Goal: Task Accomplishment & Management: Use online tool/utility

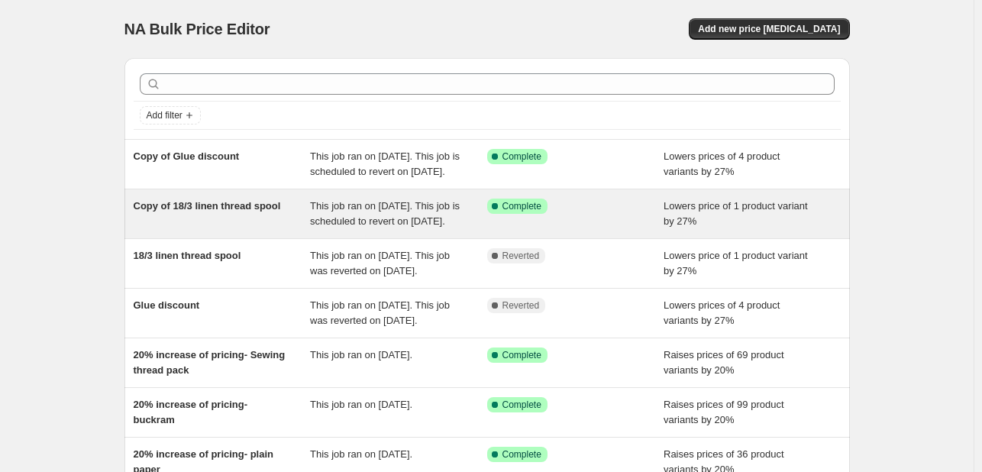
click at [380, 218] on span "This job ran on September 29, 2025. This job is scheduled to revert on Septembe…" at bounding box center [385, 213] width 150 height 27
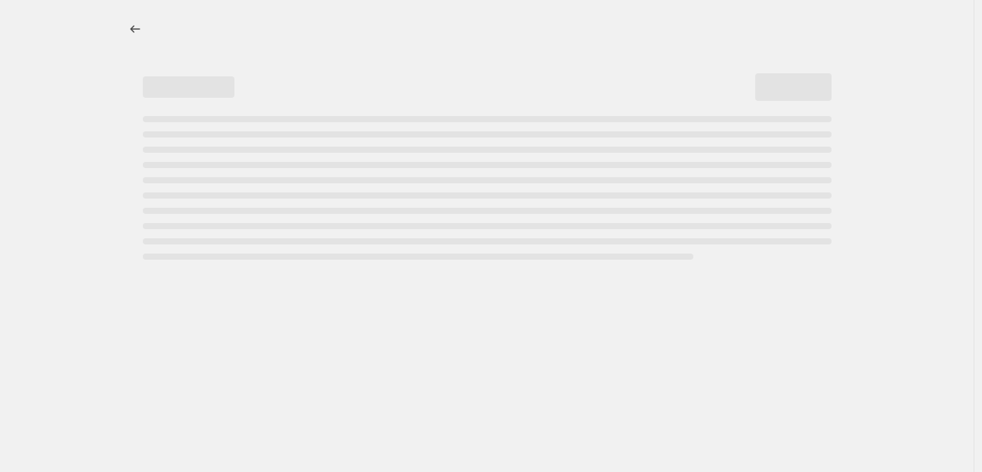
select select "percentage"
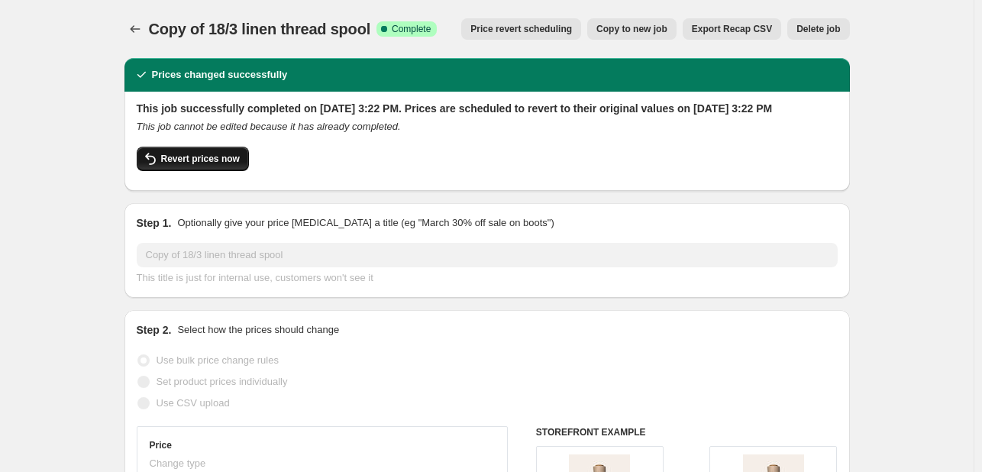
click at [210, 165] on span "Revert prices now" at bounding box center [200, 159] width 79 height 12
checkbox input "false"
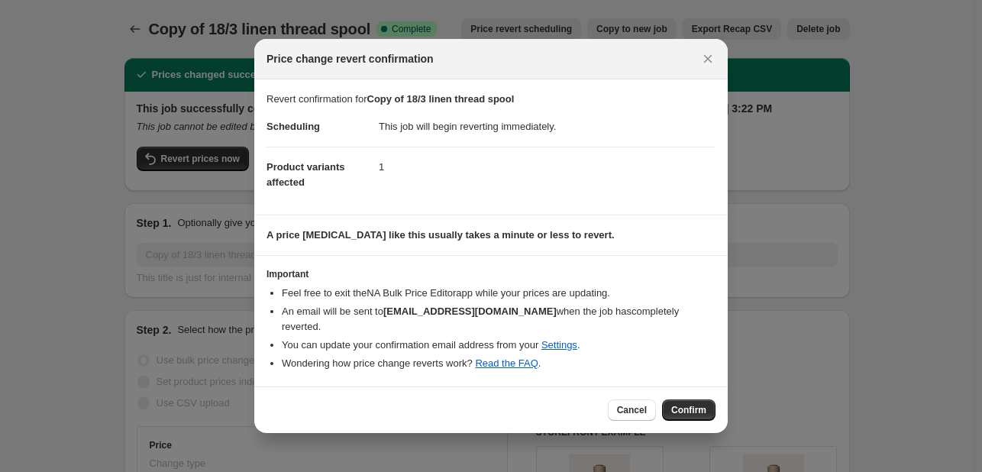
click at [679, 412] on span "Confirm" at bounding box center [688, 410] width 35 height 12
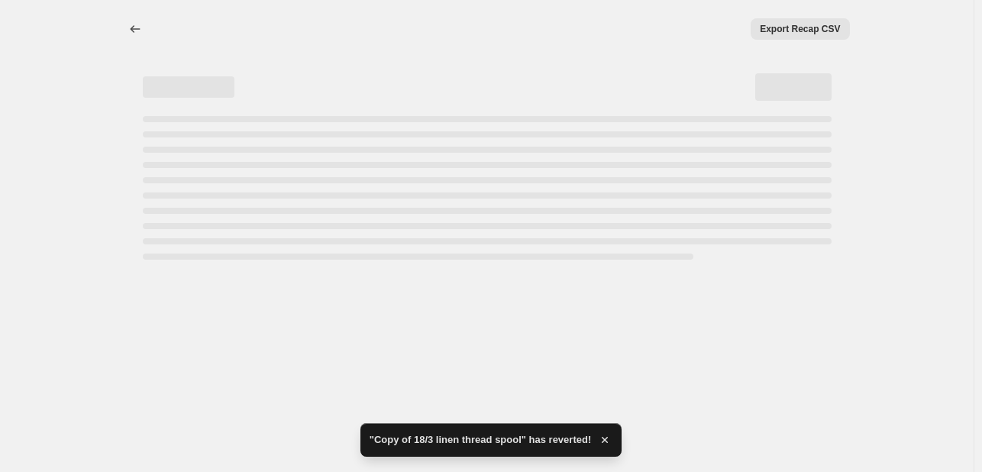
select select "percentage"
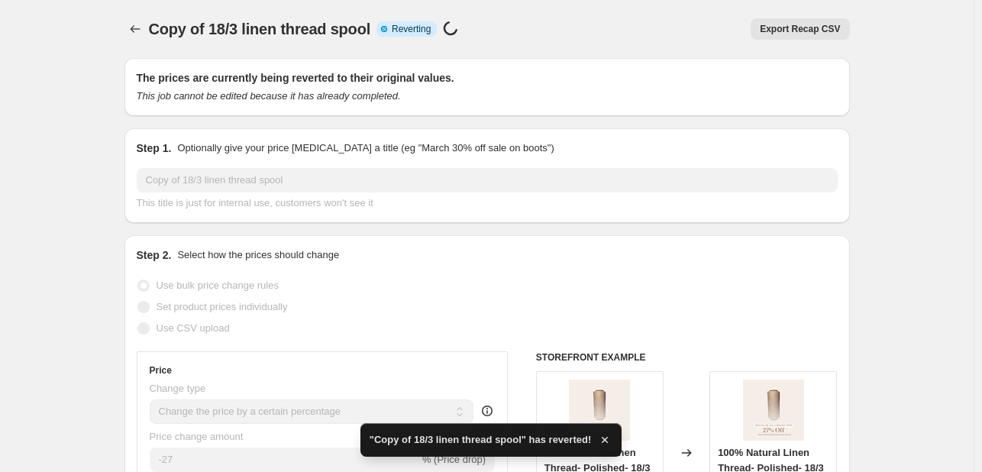
checkbox input "true"
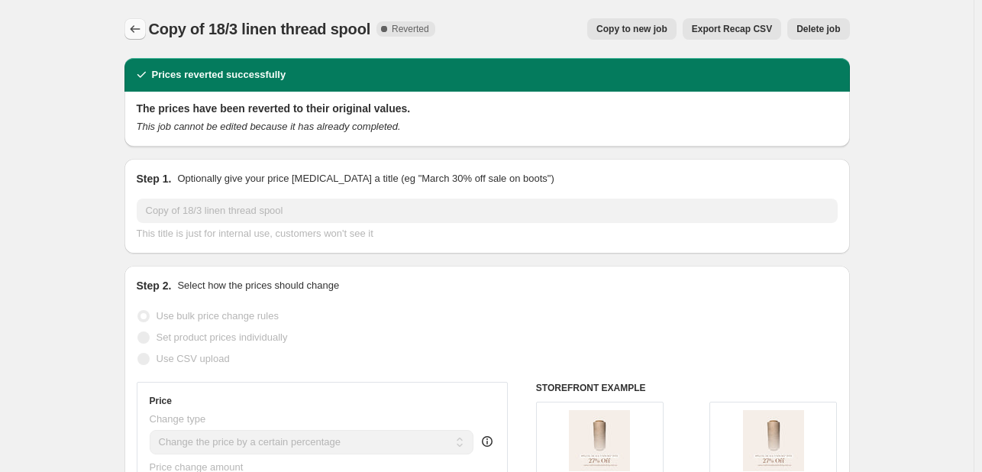
click at [131, 22] on icon "Price change jobs" at bounding box center [135, 28] width 15 height 15
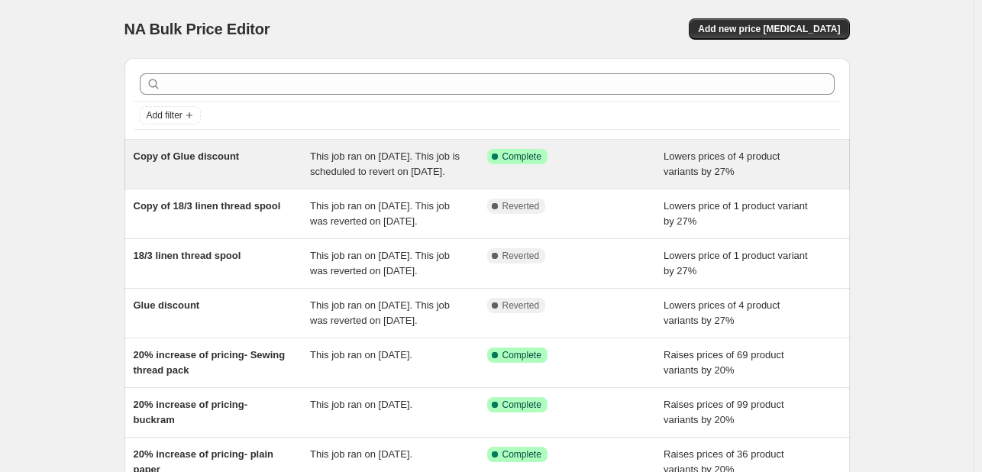
click at [199, 179] on div "Copy of Glue discount" at bounding box center [222, 164] width 177 height 31
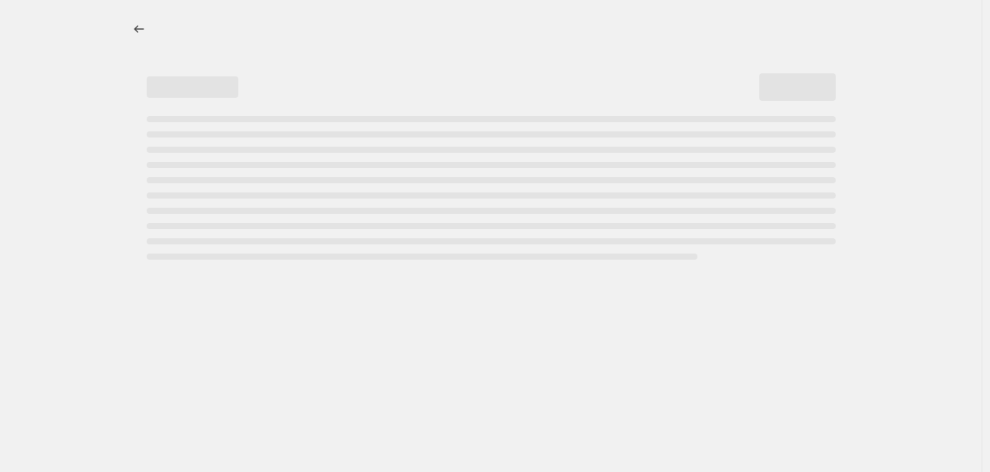
select select "percentage"
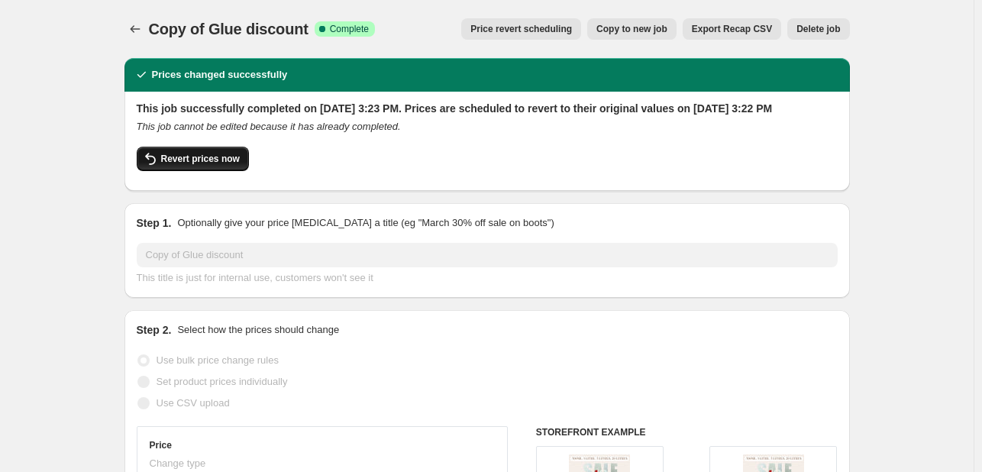
click at [202, 171] on button "Revert prices now" at bounding box center [193, 159] width 112 height 24
checkbox input "false"
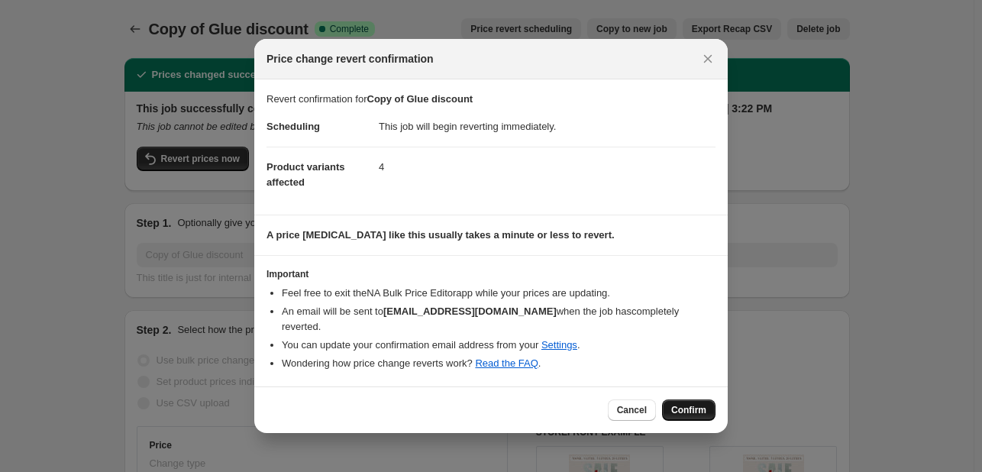
click at [707, 410] on button "Confirm" at bounding box center [688, 409] width 53 height 21
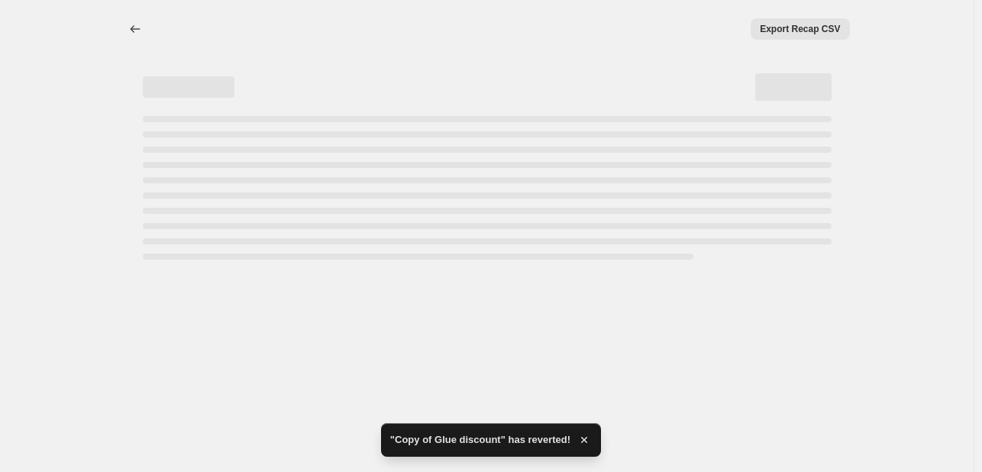
select select "percentage"
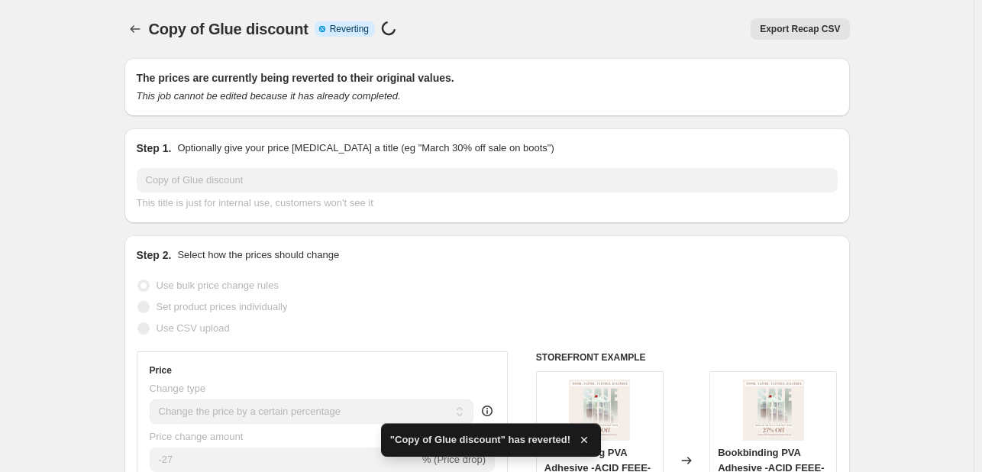
checkbox input "true"
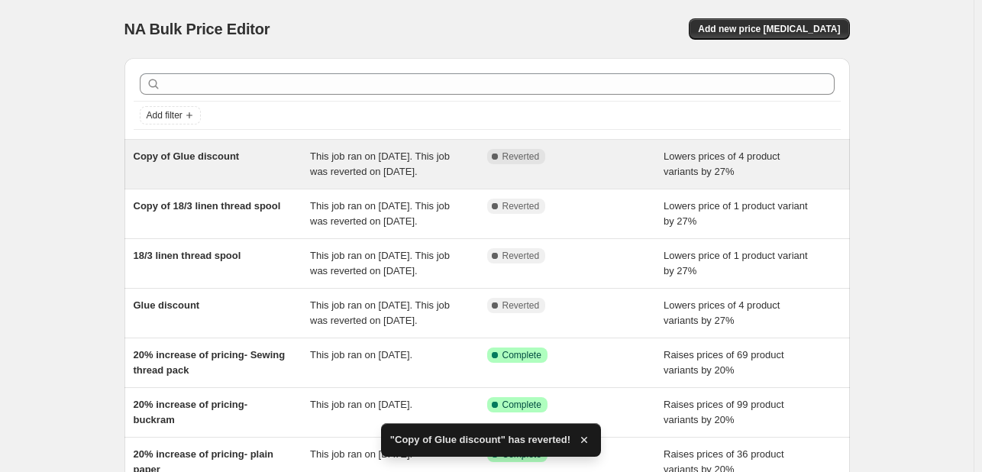
click at [342, 177] on span "This job ran on [DATE]. This job was reverted on [DATE]." at bounding box center [380, 163] width 140 height 27
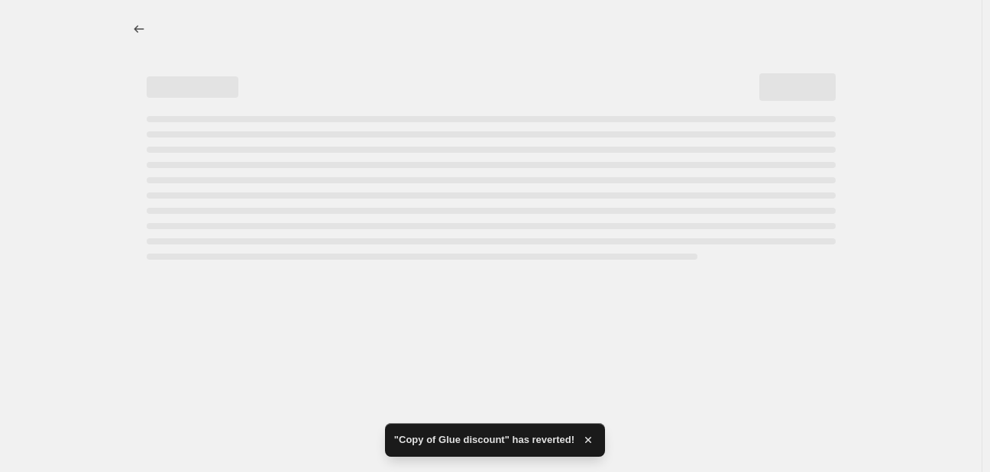
select select "percentage"
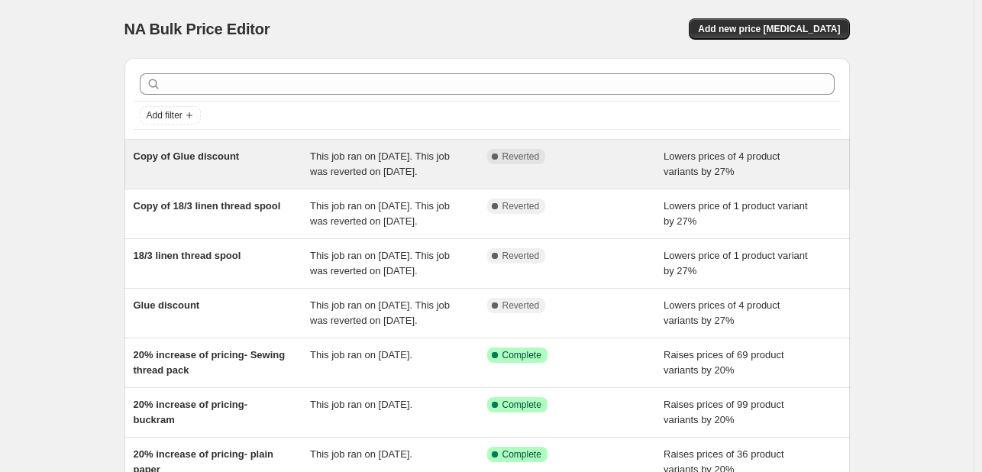
click at [327, 173] on span "This job ran on [DATE]. This job was reverted on [DATE]." at bounding box center [380, 163] width 140 height 27
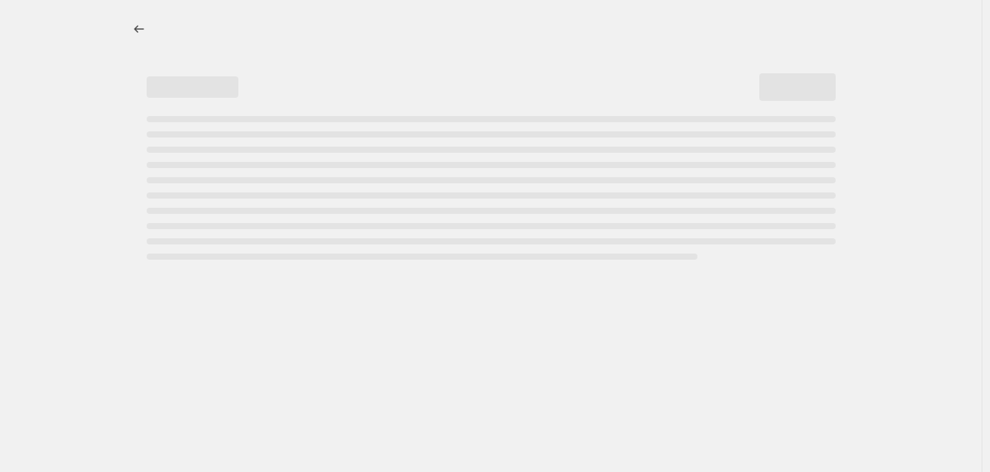
select select "percentage"
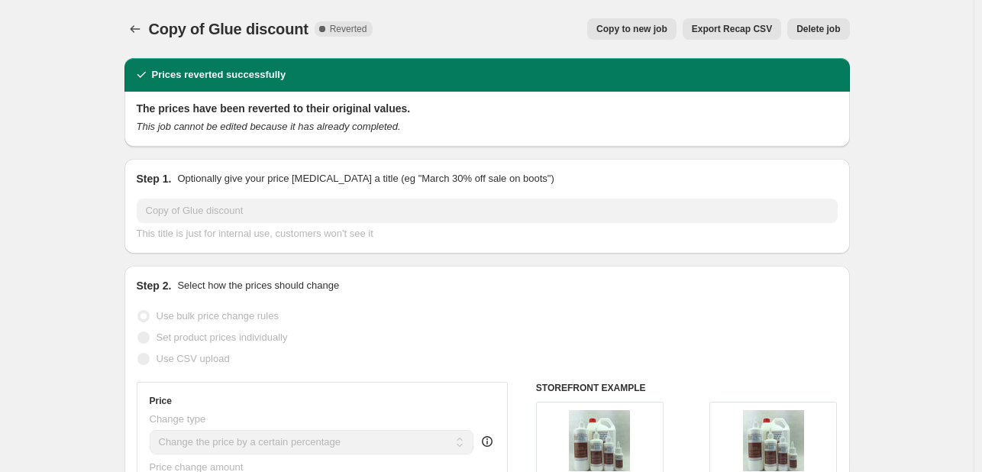
click at [610, 31] on button "Copy to new job" at bounding box center [631, 28] width 89 height 21
select select "percentage"
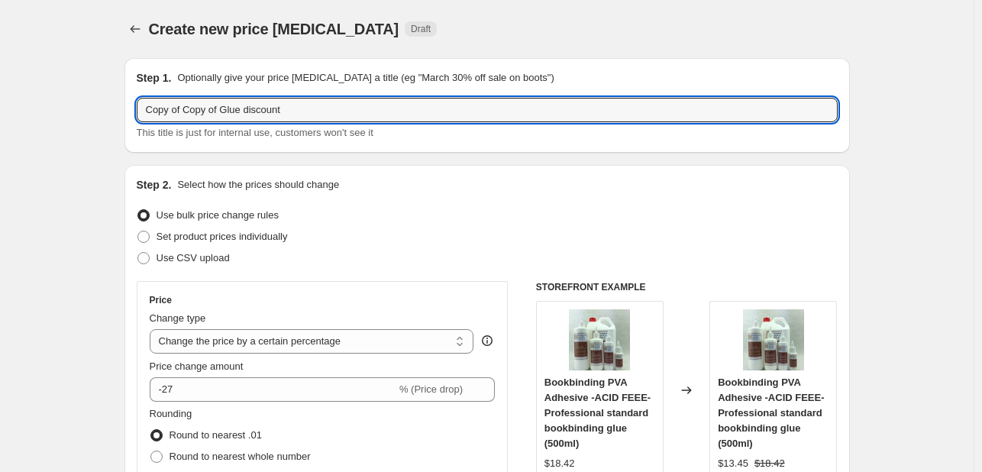
drag, startPoint x: 186, startPoint y: 111, endPoint x: 73, endPoint y: 102, distance: 113.4
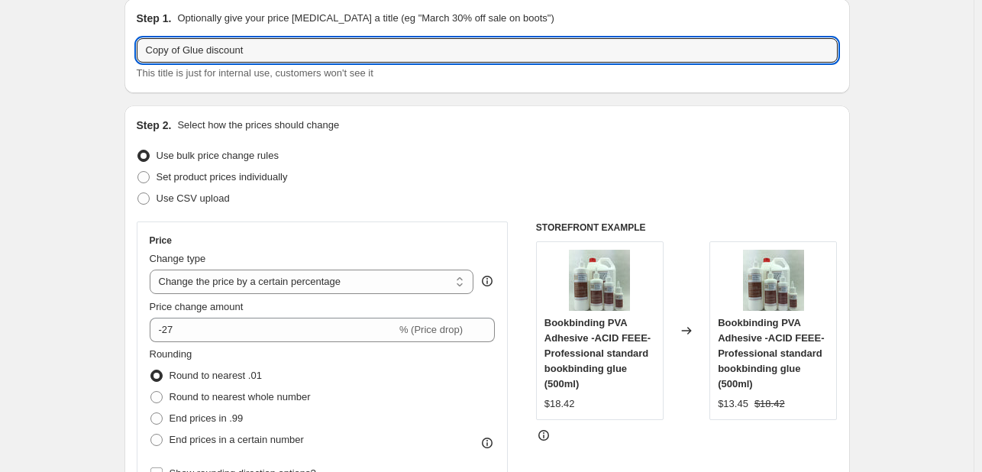
scroll to position [76, 0]
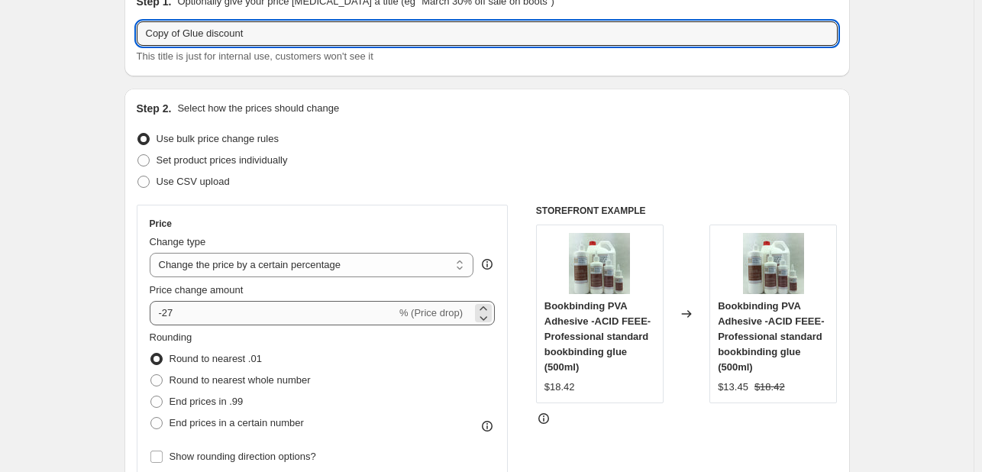
type input "Copy of Glue discount"
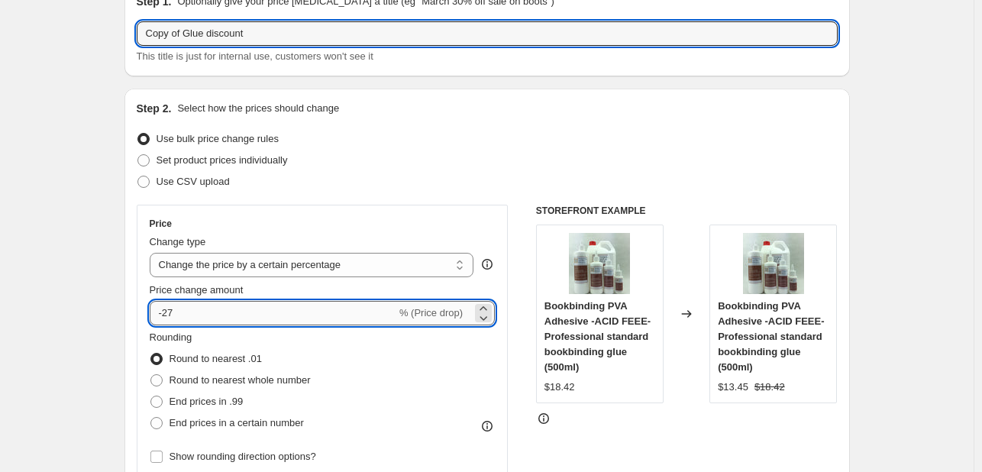
click at [359, 309] on input "-27" at bounding box center [273, 313] width 247 height 24
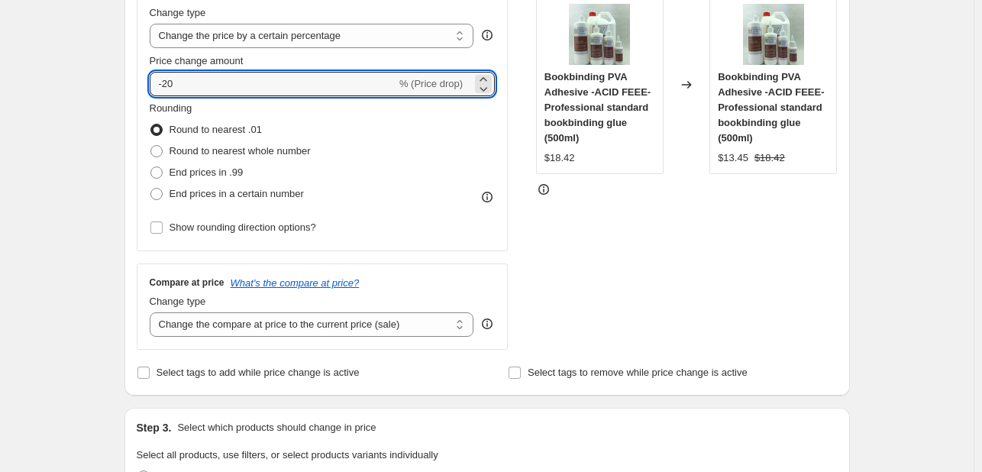
scroll to position [229, 0]
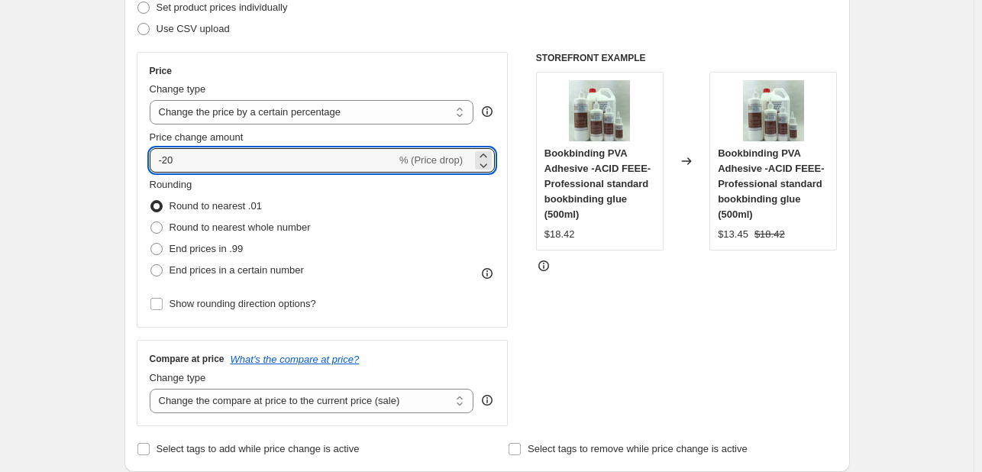
type input "-20"
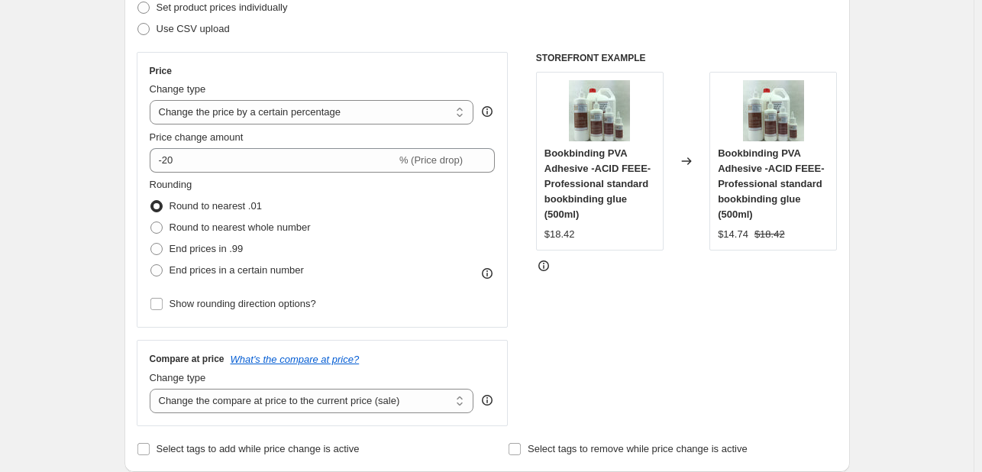
click at [680, 355] on div "STOREFRONT EXAMPLE Bookbinding PVA Adhesive -ACID FEEE- Professional standard b…" at bounding box center [687, 239] width 302 height 374
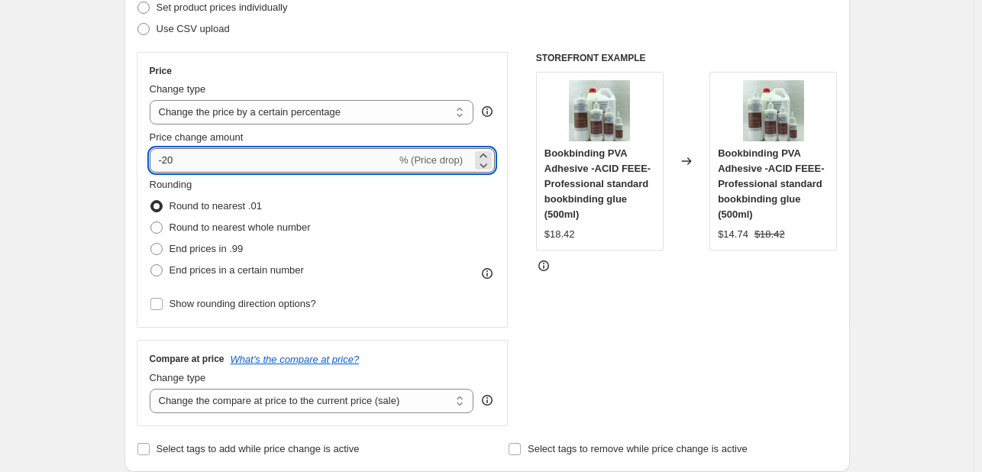
drag, startPoint x: 304, startPoint y: 155, endPoint x: 155, endPoint y: 169, distance: 149.6
click at [155, 169] on input "-20" at bounding box center [273, 160] width 247 height 24
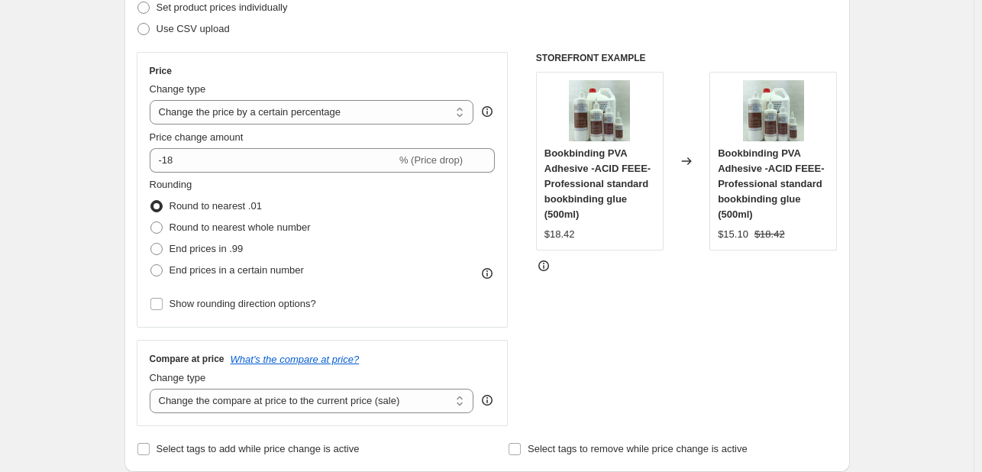
click at [768, 386] on div "STOREFRONT EXAMPLE Bookbinding PVA Adhesive -ACID FEEE- Professional standard b…" at bounding box center [687, 239] width 302 height 374
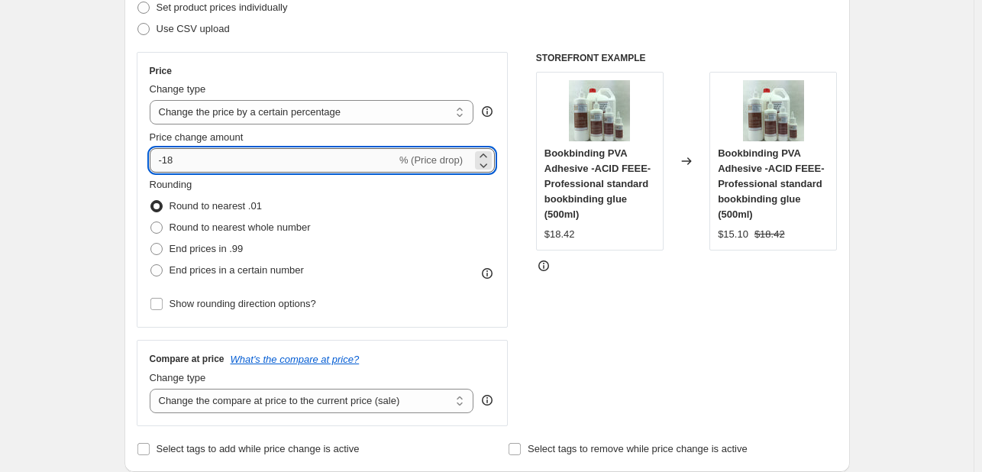
click at [327, 163] on input "-18" at bounding box center [273, 160] width 247 height 24
type input "-1"
type input "-20"
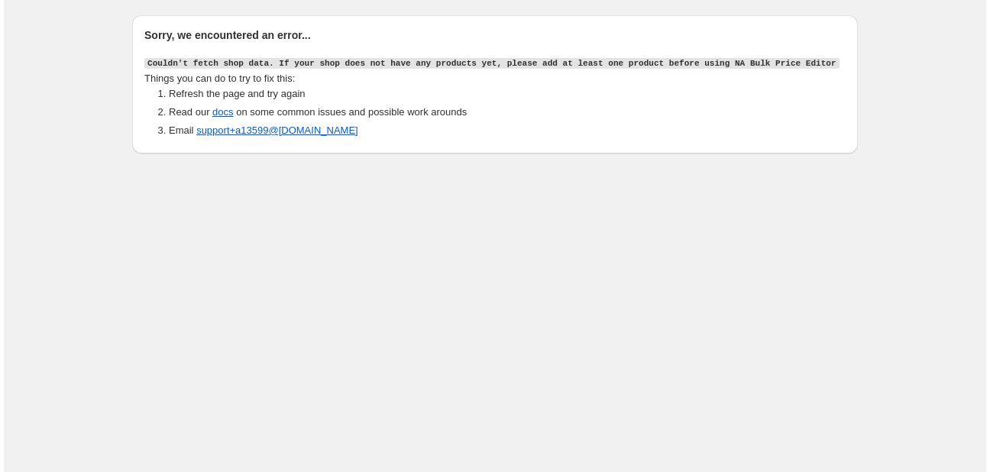
scroll to position [0, 0]
click at [231, 64] on code "Couldn't fetch shop data. If your shop does not have any products yet, please a…" at bounding box center [491, 63] width 695 height 11
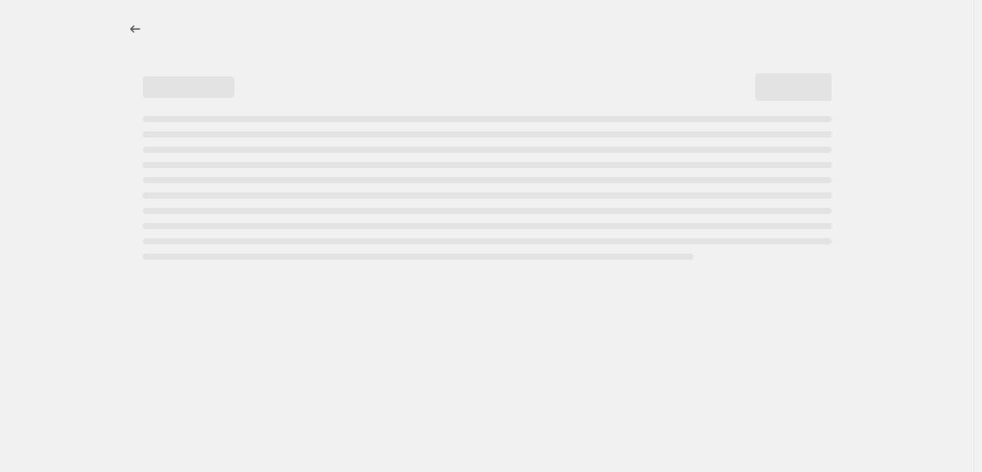
select select "percentage"
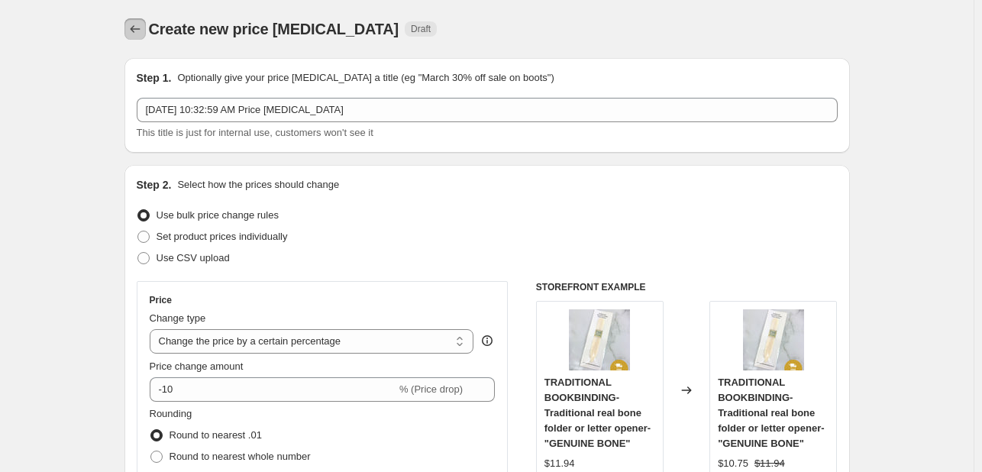
click at [143, 34] on icon "Price change jobs" at bounding box center [135, 28] width 15 height 15
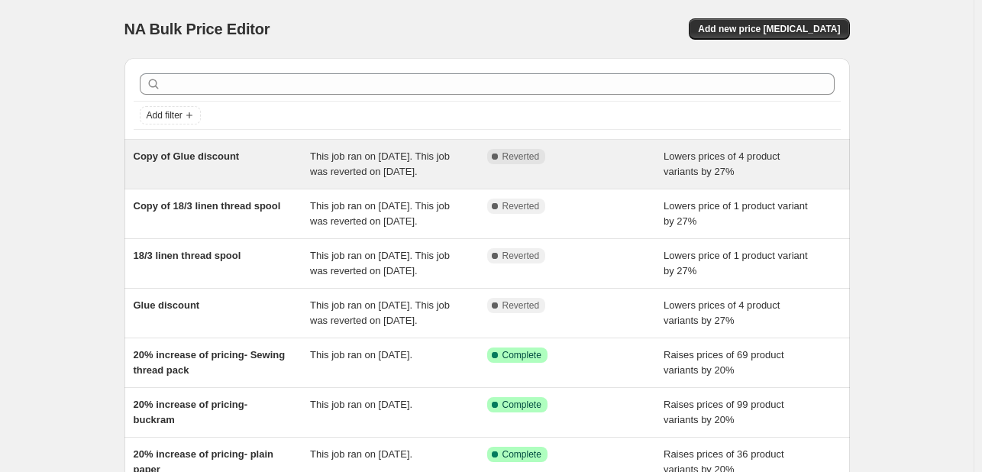
click at [330, 157] on span "This job ran on [DATE]. This job was reverted on [DATE]." at bounding box center [380, 163] width 140 height 27
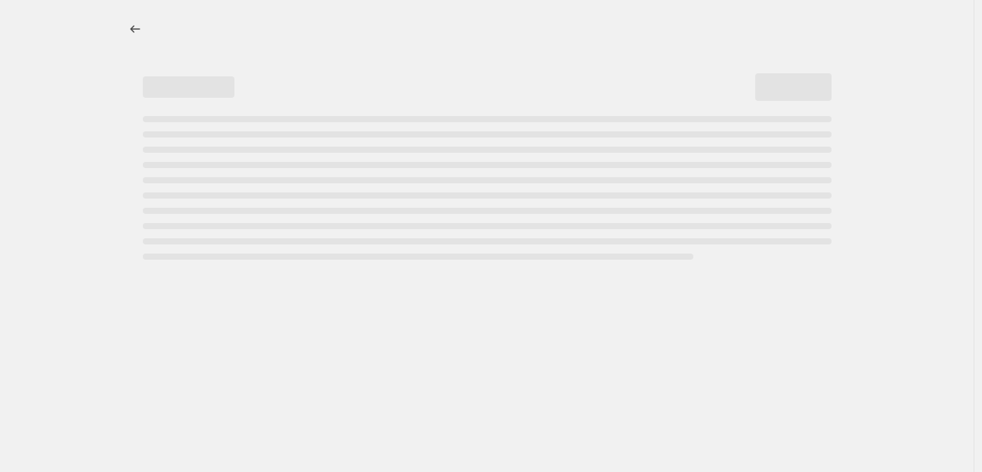
select select "percentage"
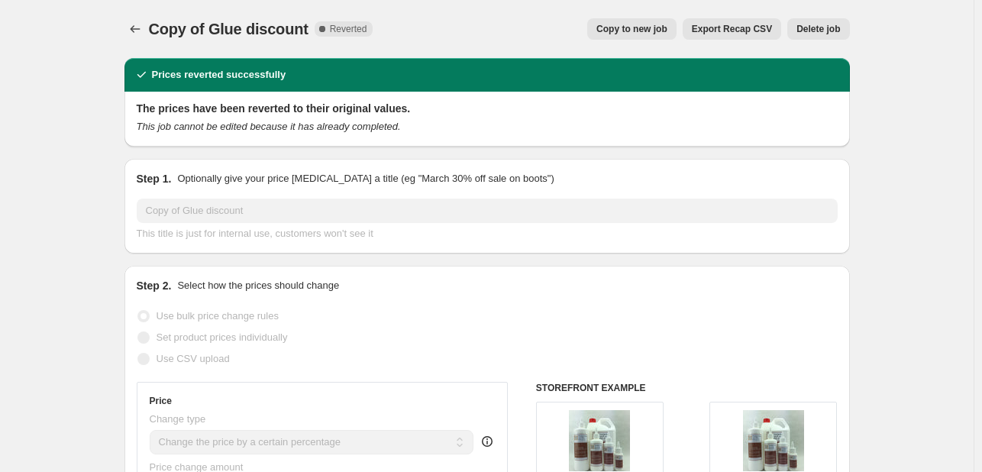
click at [654, 31] on span "Copy to new job" at bounding box center [632, 29] width 71 height 12
select select "percentage"
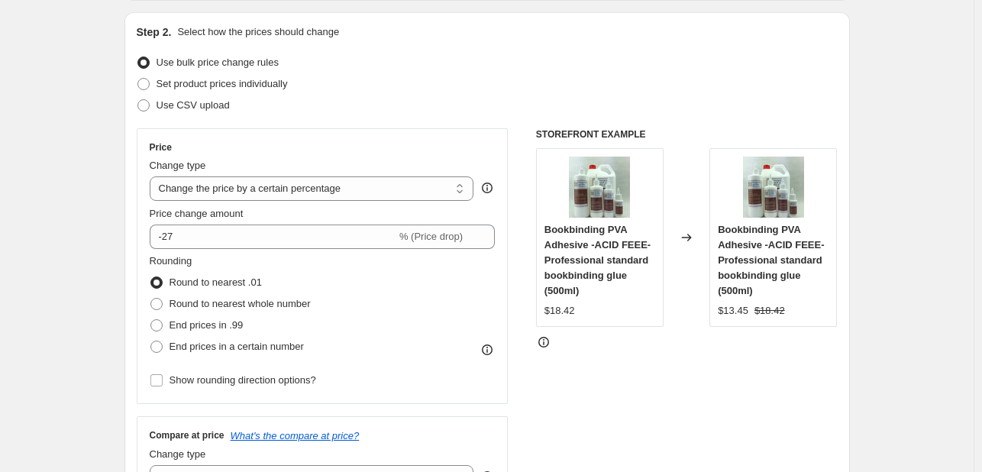
scroll to position [153, 0]
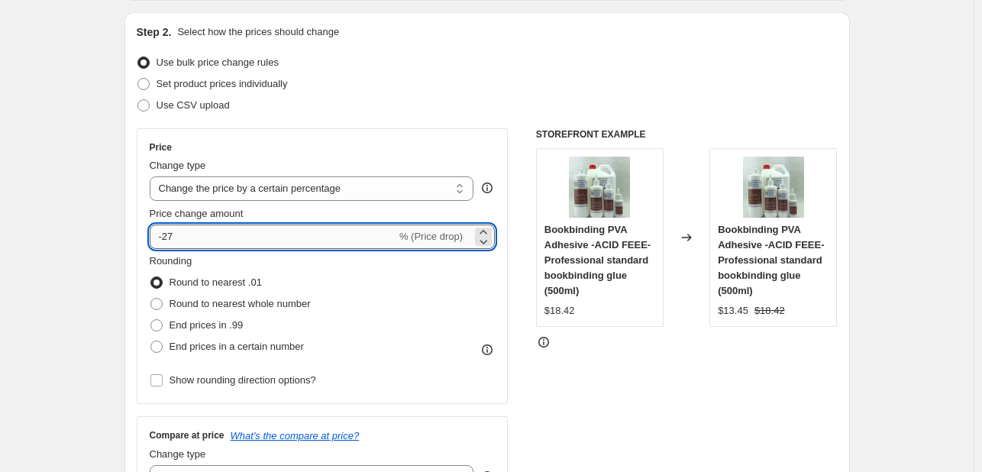
drag, startPoint x: 199, startPoint y: 241, endPoint x: 158, endPoint y: 241, distance: 40.5
click at [158, 241] on input "-27" at bounding box center [273, 237] width 247 height 24
click at [834, 188] on div "Bookbinding PVA Adhesive -ACID FEEE- Professional standard bookbinding glue (50…" at bounding box center [774, 237] width 128 height 179
click at [296, 230] on input "-20" at bounding box center [273, 237] width 247 height 24
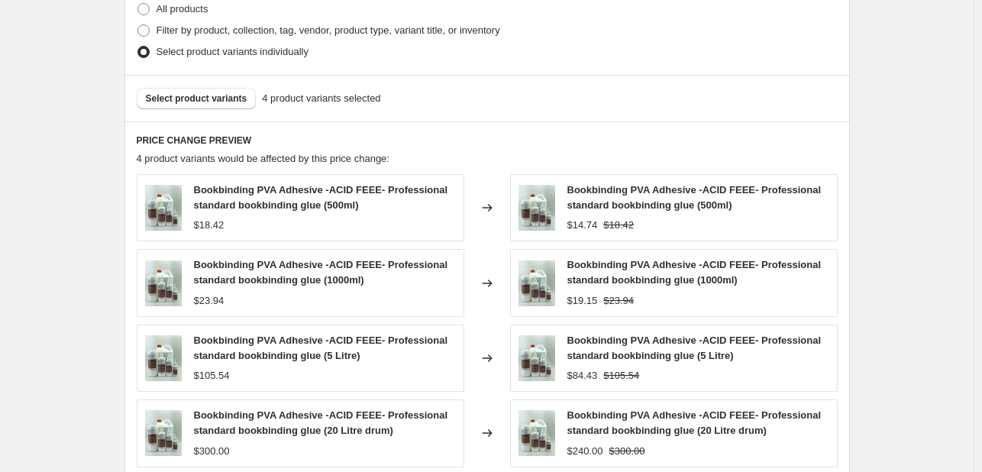
scroll to position [993, 0]
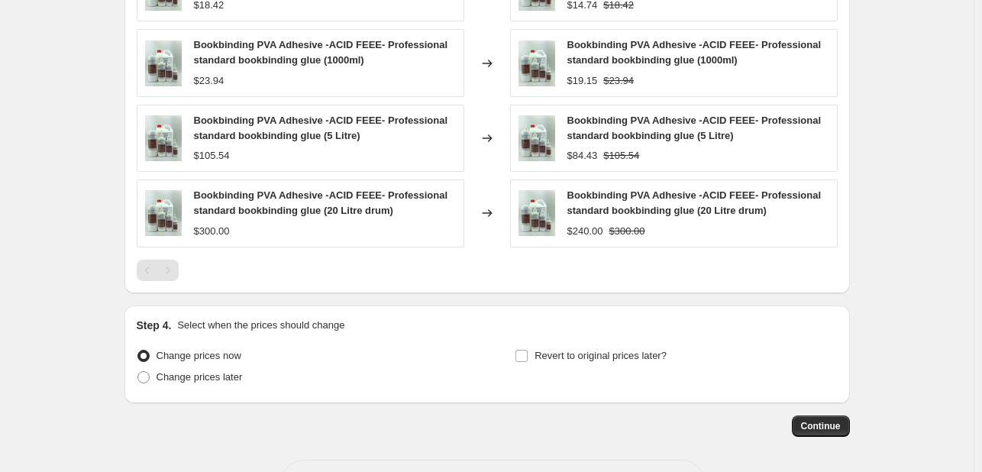
type input "-23"
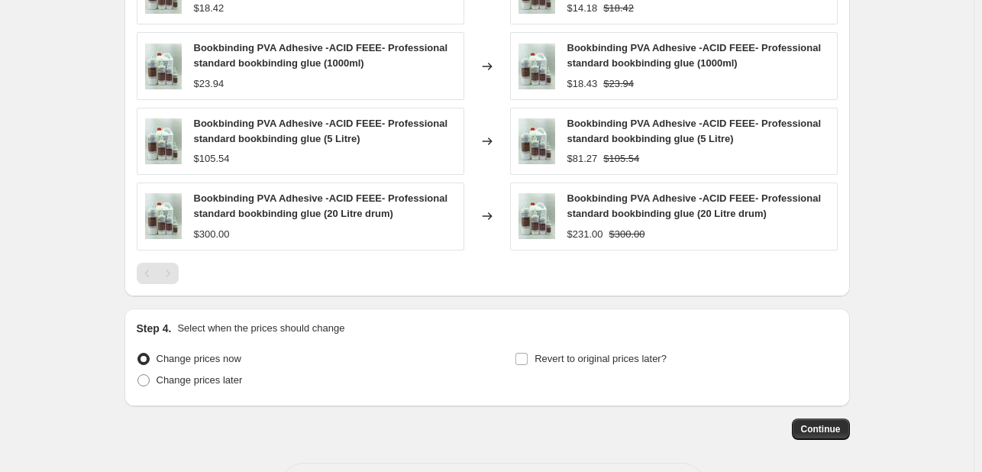
scroll to position [1049, 0]
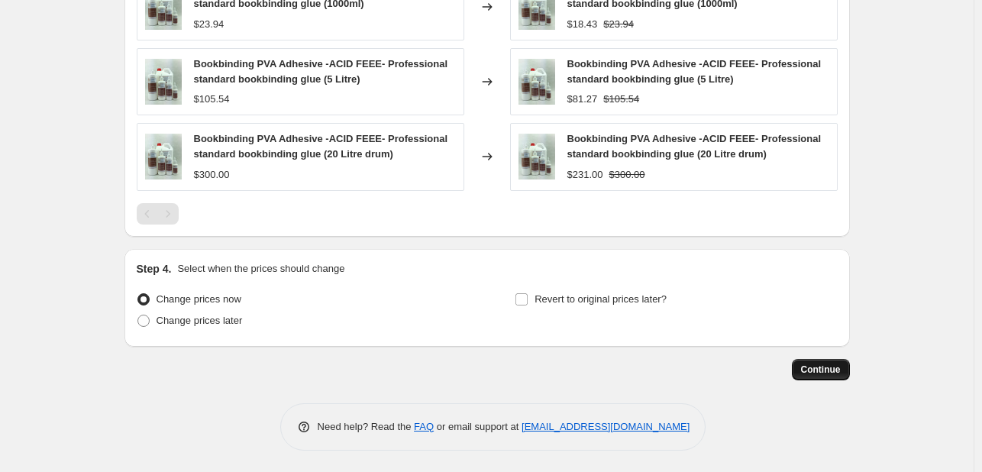
click at [804, 365] on button "Continue" at bounding box center [821, 369] width 58 height 21
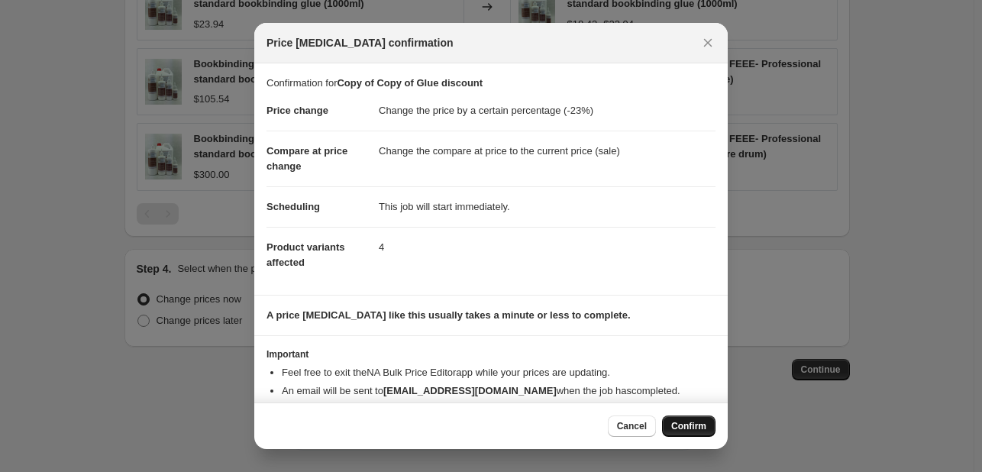
click at [669, 422] on button "Confirm" at bounding box center [688, 426] width 53 height 21
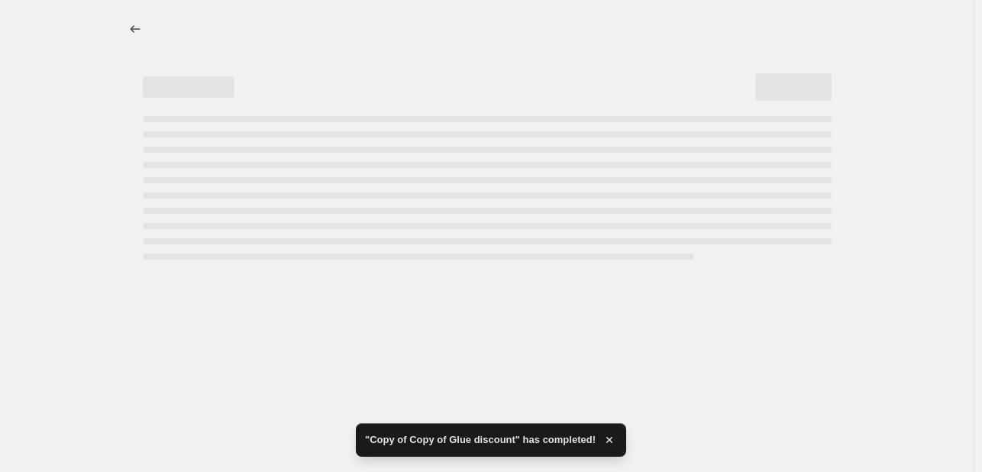
select select "percentage"
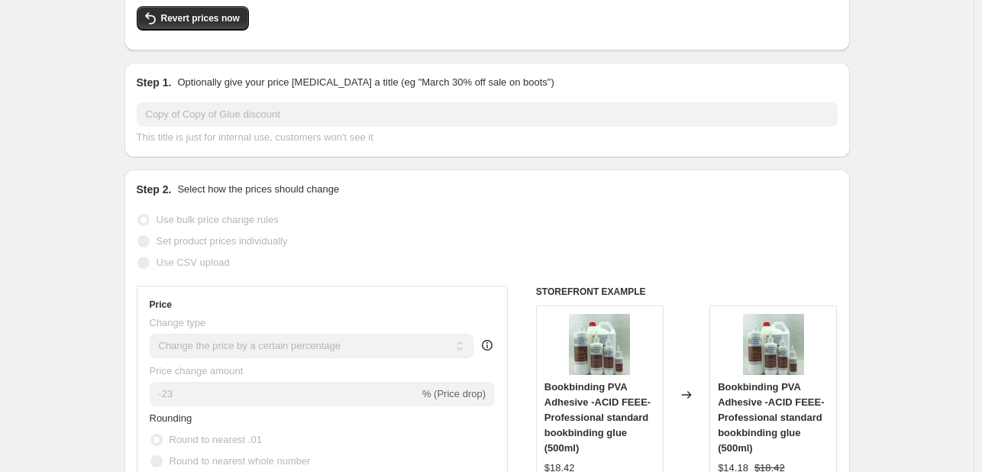
scroll to position [15, 0]
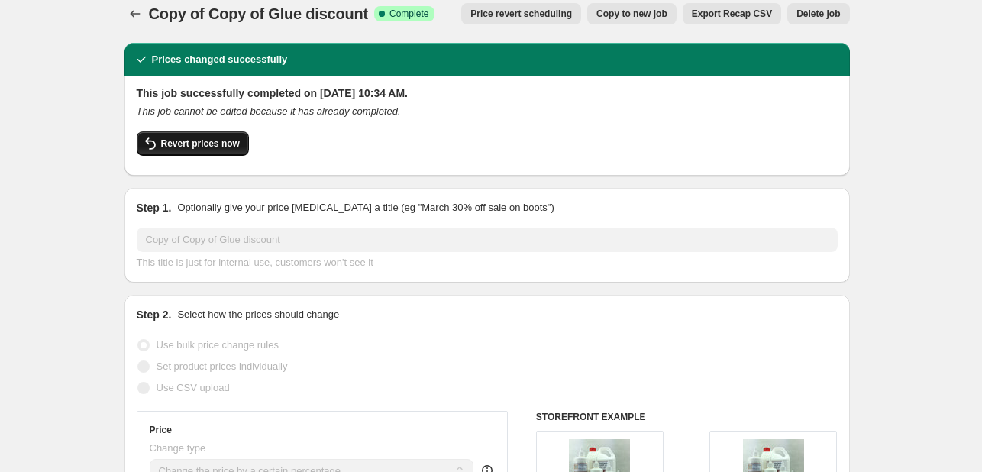
click at [159, 154] on button "Revert prices now" at bounding box center [193, 143] width 112 height 24
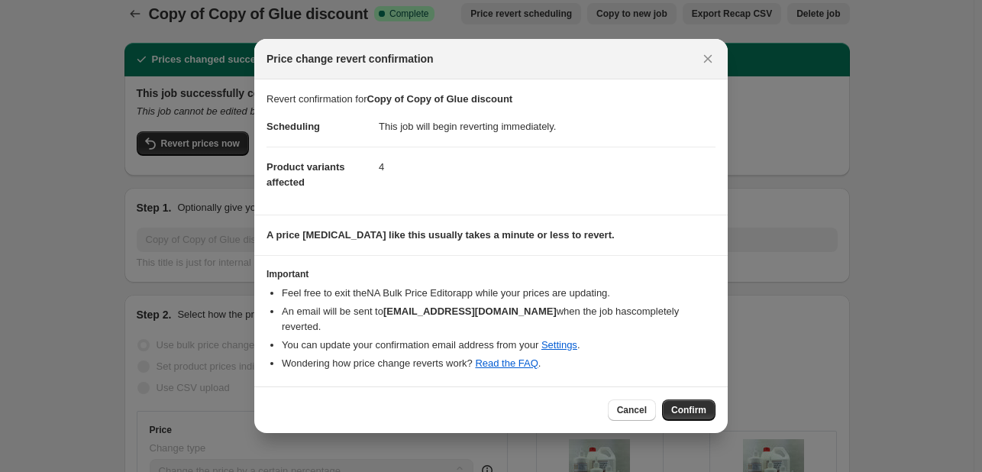
click at [677, 409] on span "Confirm" at bounding box center [688, 410] width 35 height 12
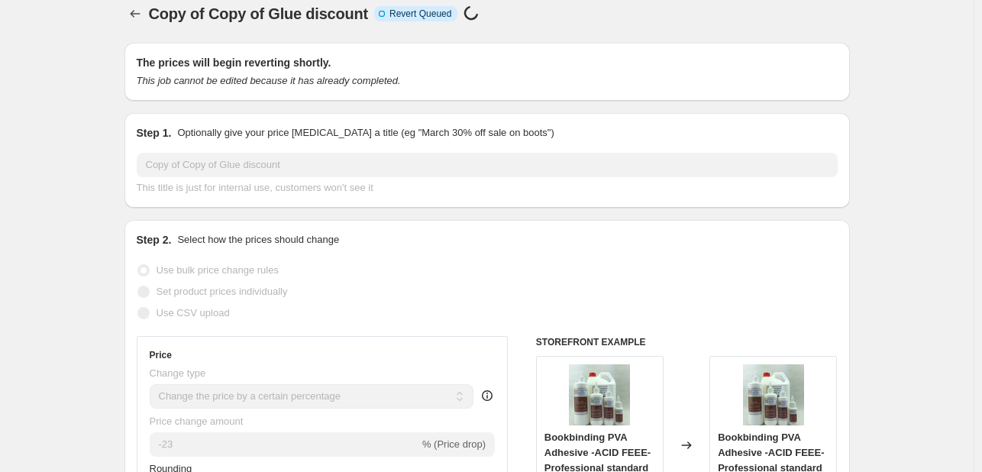
scroll to position [0, 0]
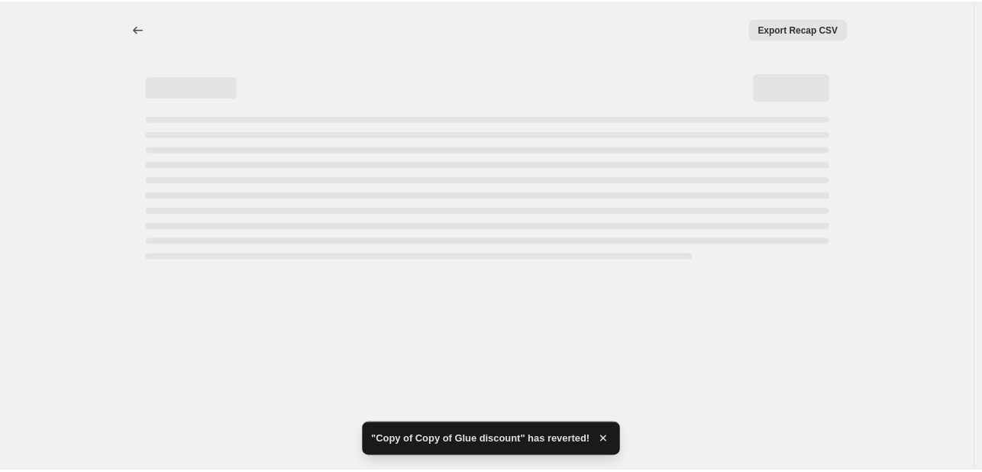
select select "percentage"
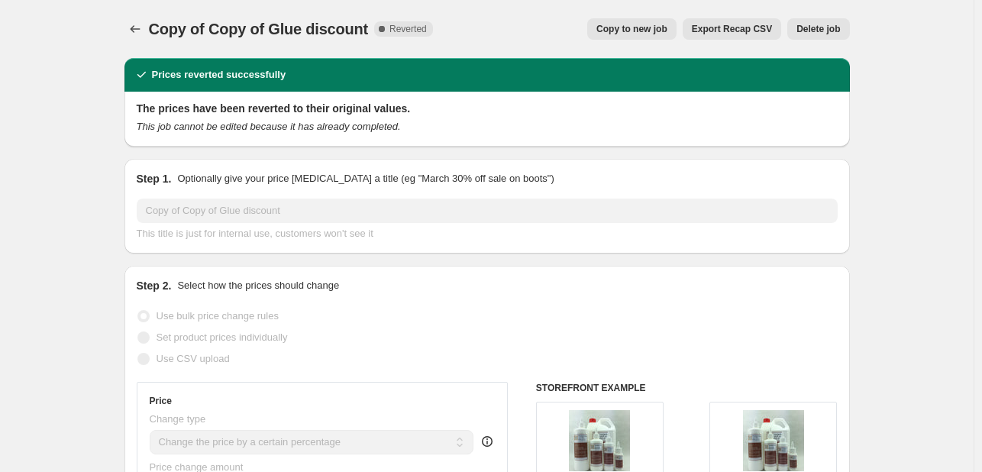
click at [636, 24] on span "Copy to new job" at bounding box center [632, 29] width 71 height 12
select select "percentage"
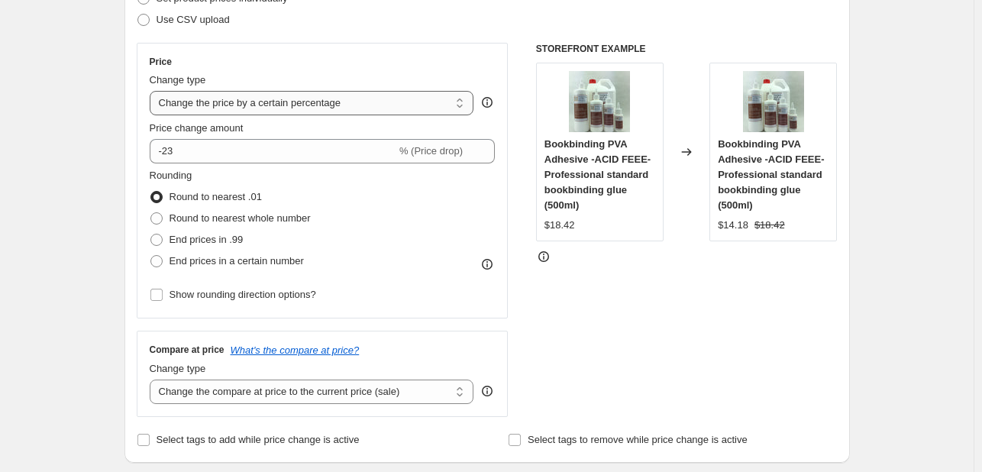
scroll to position [229, 0]
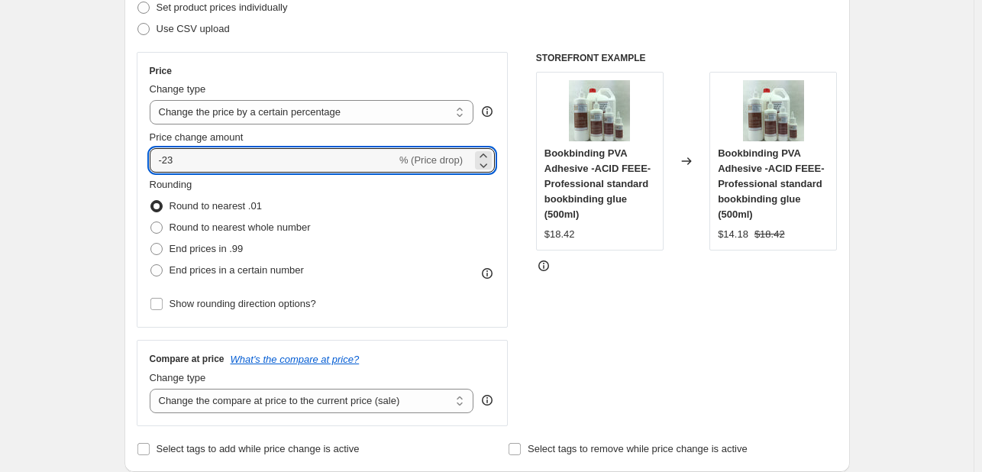
drag, startPoint x: 259, startPoint y: 157, endPoint x: 95, endPoint y: 166, distance: 164.5
type input "1"
click at [804, 331] on div "STOREFRONT EXAMPLE Bookbinding PVA Adhesive -ACID FEEE- Professional standard b…" at bounding box center [687, 239] width 302 height 374
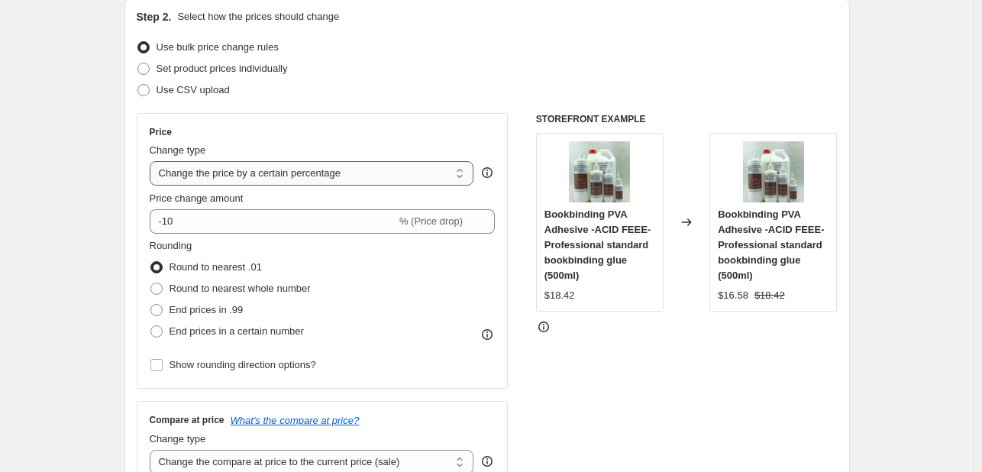
scroll to position [153, 0]
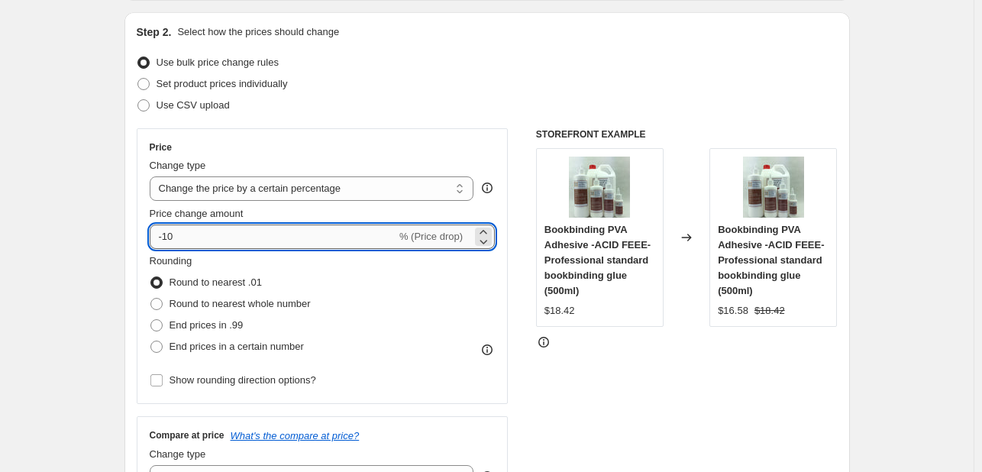
click at [219, 233] on input "-10" at bounding box center [273, 237] width 247 height 24
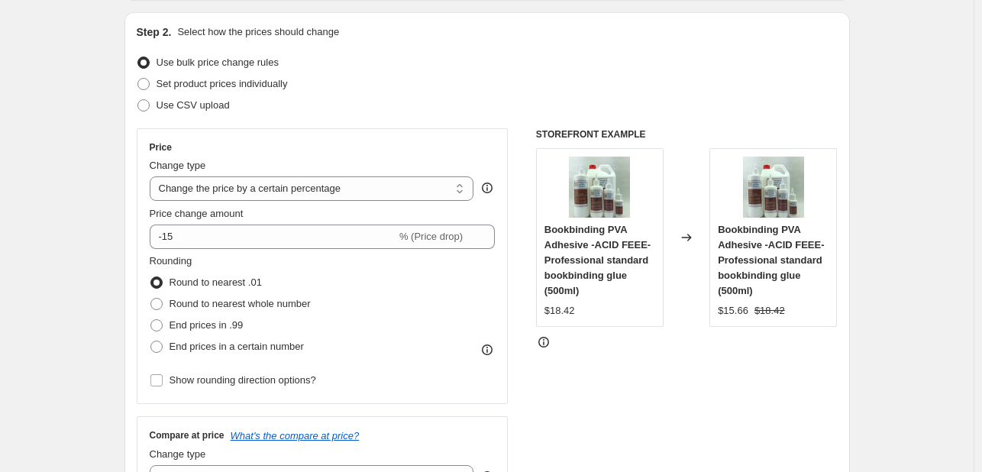
click at [553, 286] on span "Bookbinding PVA Adhesive -ACID FEEE- Professional standard bookbinding glue (50…" at bounding box center [598, 260] width 106 height 73
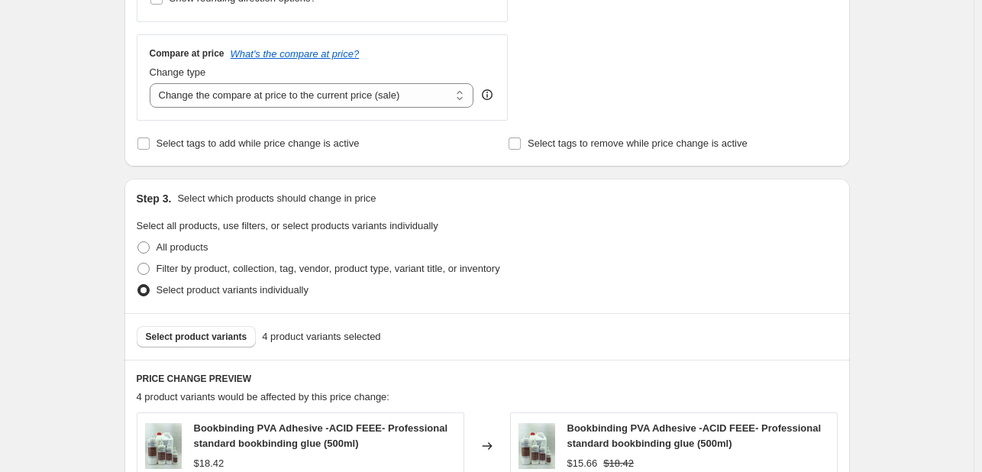
scroll to position [306, 0]
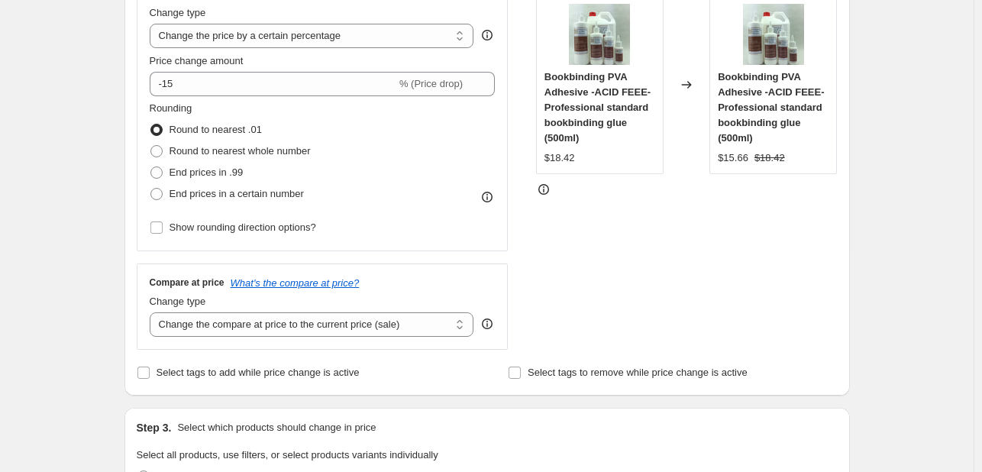
click at [577, 286] on div "STOREFRONT EXAMPLE Bookbinding PVA Adhesive -ACID FEEE- Professional standard b…" at bounding box center [687, 163] width 302 height 374
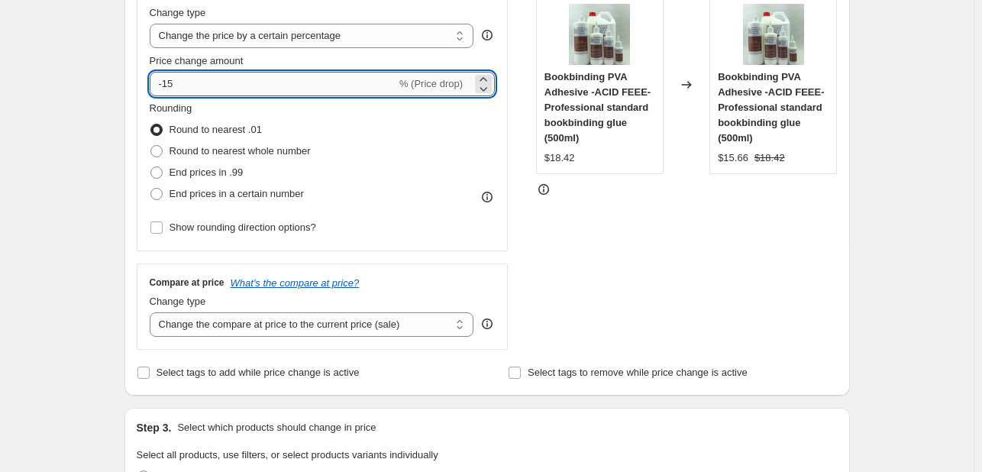
click at [201, 86] on input "-15" at bounding box center [273, 84] width 247 height 24
type input "-18"
click at [798, 270] on div "STOREFRONT EXAMPLE Bookbinding PVA Adhesive -ACID FEEE- Professional standard b…" at bounding box center [687, 163] width 302 height 374
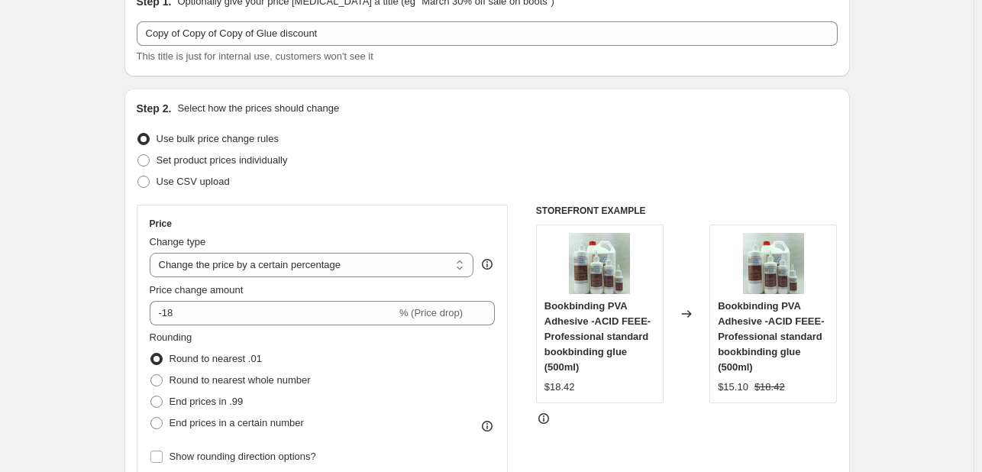
scroll to position [0, 0]
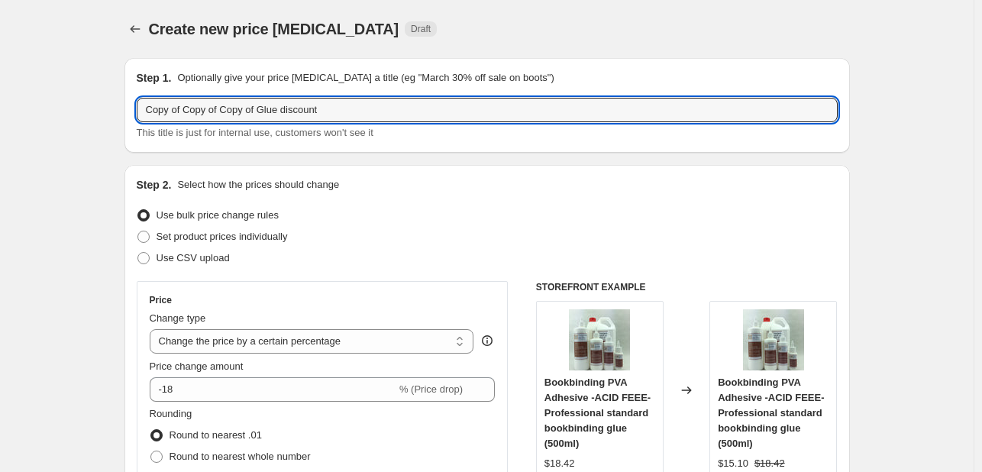
drag, startPoint x: 435, startPoint y: 111, endPoint x: -27, endPoint y: 56, distance: 464.6
click at [0, 56] on html "Home Settings Plans Skip to content Create new price change job. This page is r…" at bounding box center [491, 236] width 982 height 472
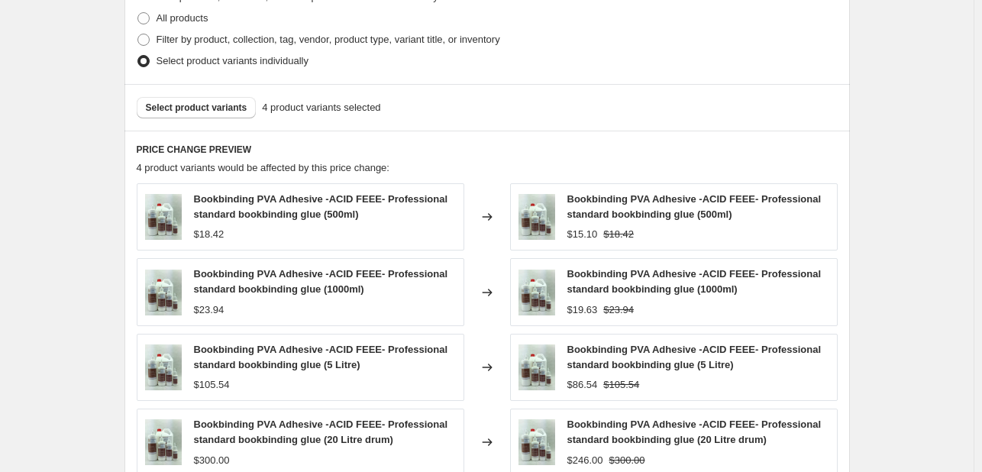
scroll to position [1049, 0]
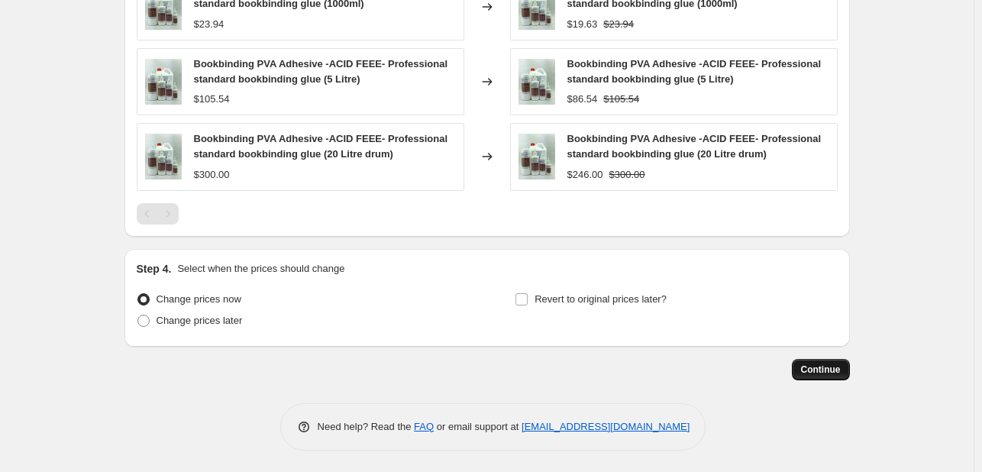
type input "Life Long"
click at [817, 367] on span "Continue" at bounding box center [821, 370] width 40 height 12
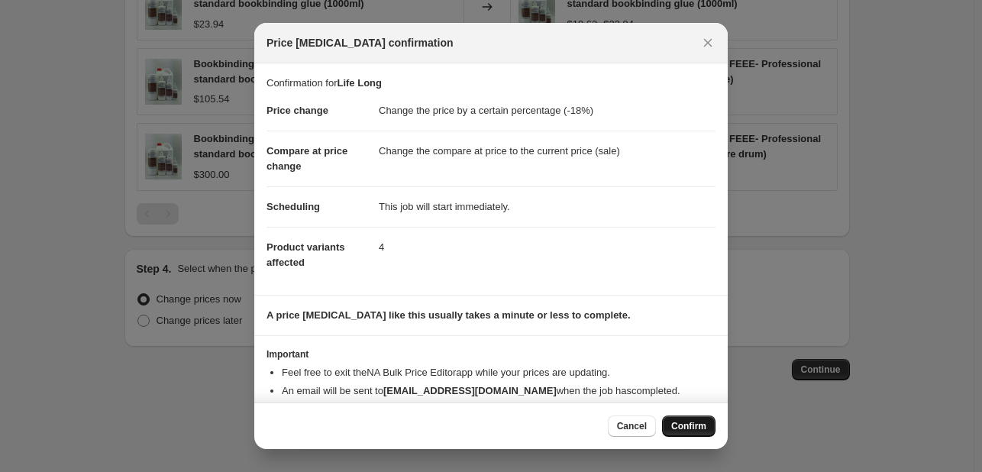
click at [690, 429] on span "Confirm" at bounding box center [688, 426] width 35 height 12
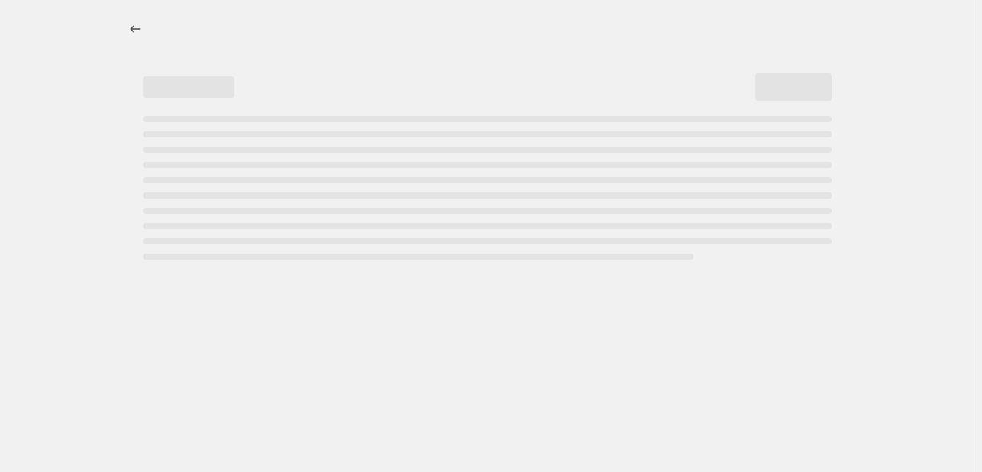
select select "percentage"
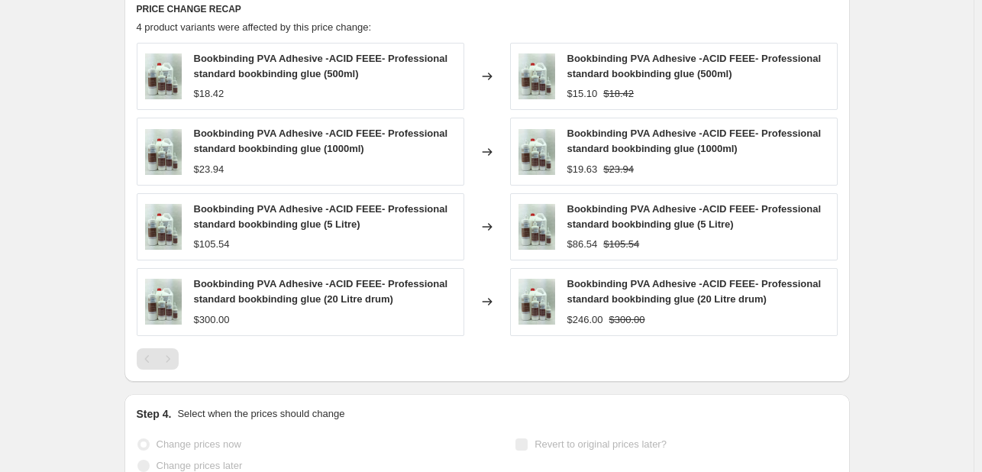
scroll to position [0, 0]
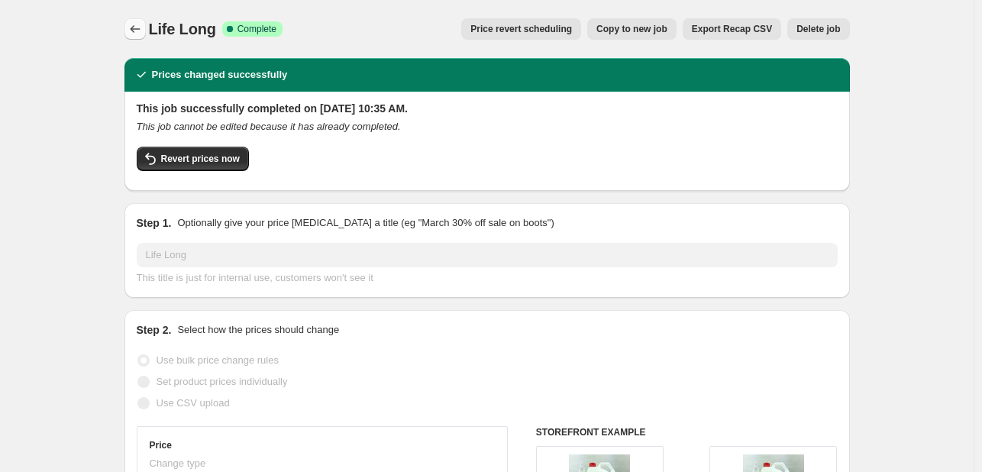
click at [143, 22] on icon "Price change jobs" at bounding box center [135, 28] width 15 height 15
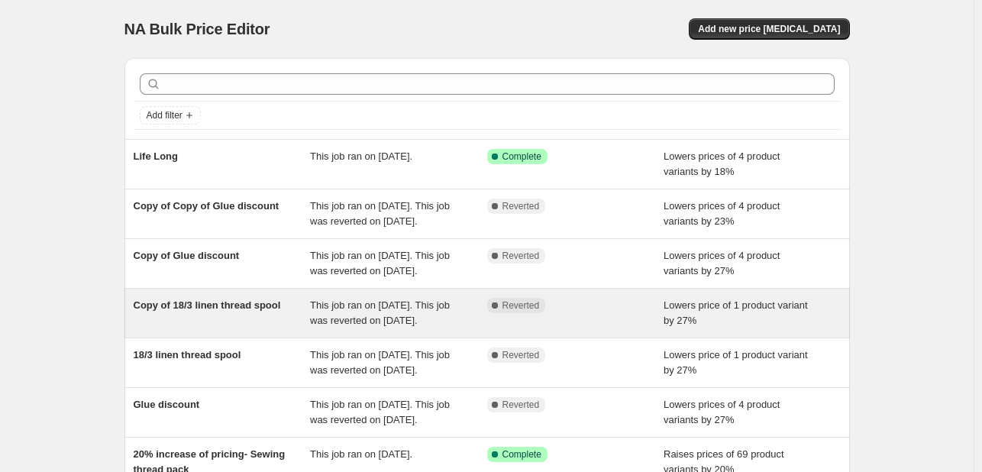
click at [255, 328] on div "Copy of 18/3 linen thread spool" at bounding box center [222, 313] width 177 height 31
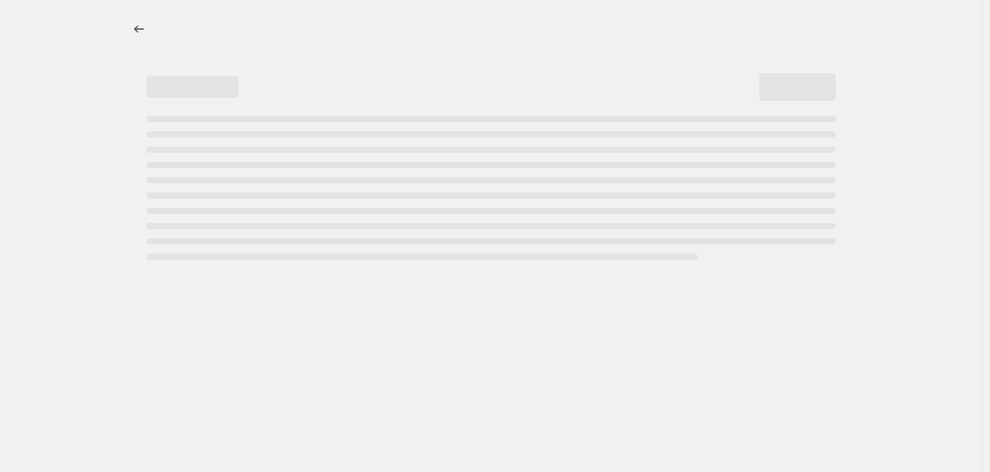
select select "percentage"
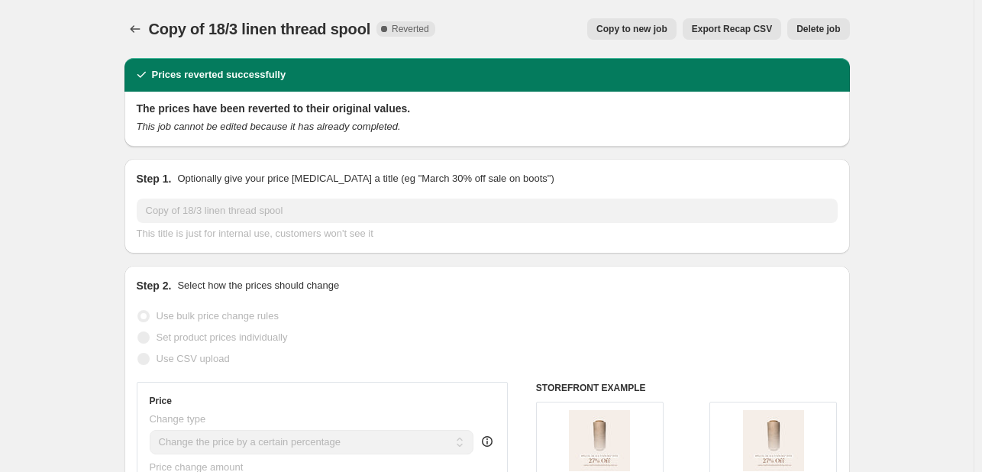
click at [652, 33] on span "Copy to new job" at bounding box center [632, 29] width 71 height 12
select select "percentage"
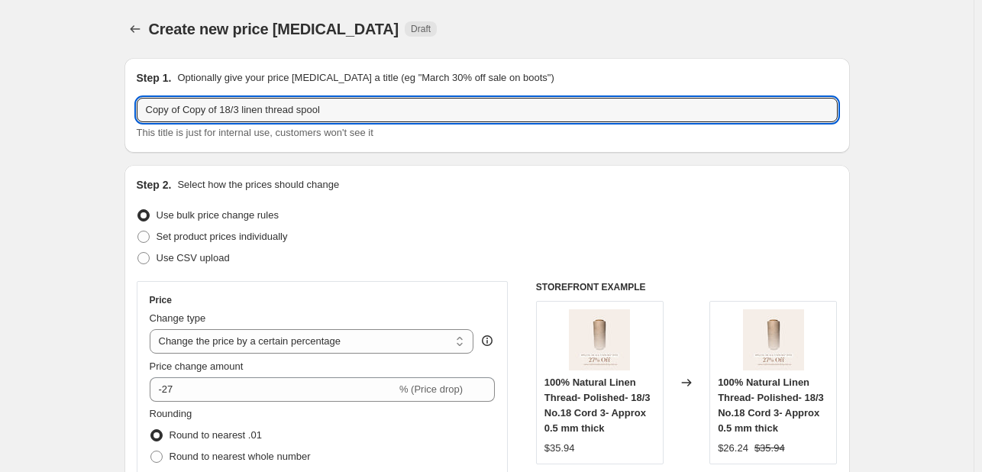
drag, startPoint x: 208, startPoint y: 105, endPoint x: 27, endPoint y: 57, distance: 187.1
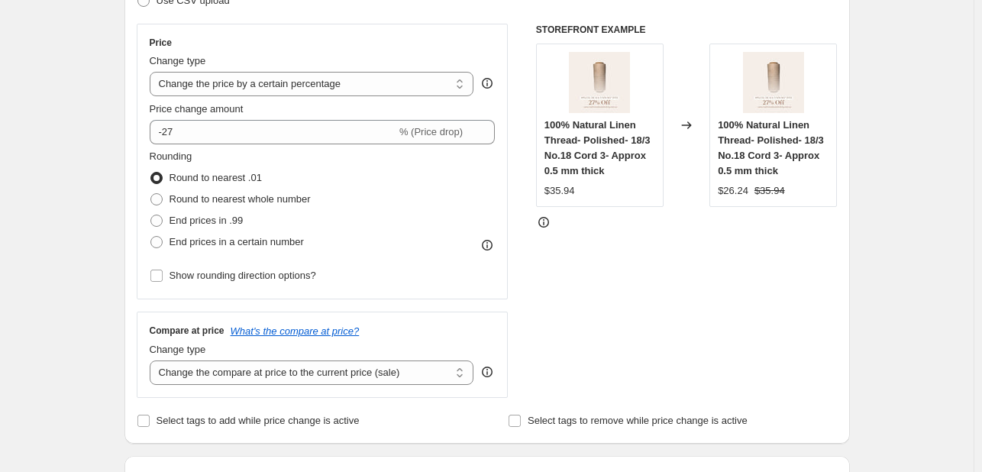
scroll to position [153, 0]
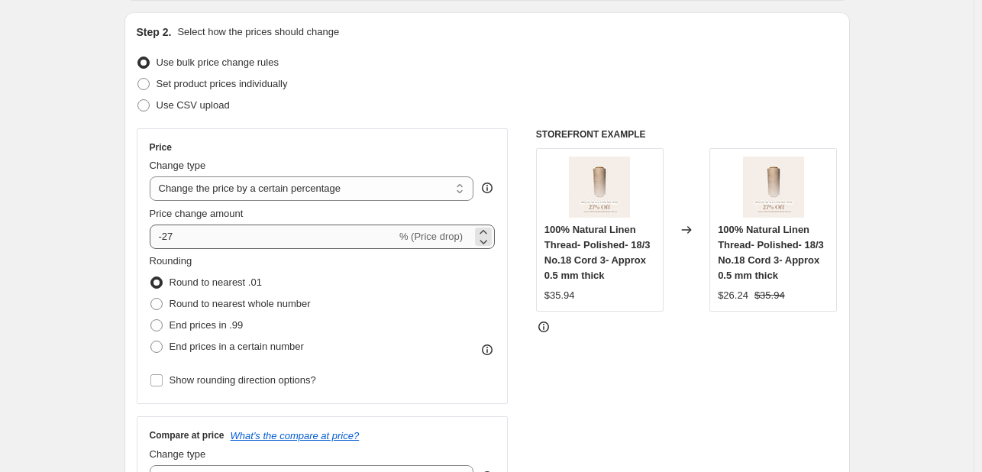
type input "18% of 18/3 linen thread spool"
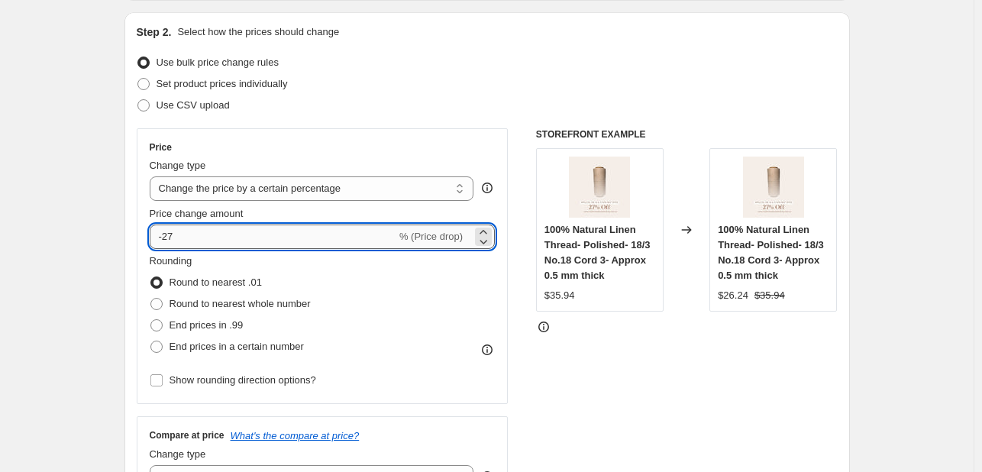
click at [284, 236] on input "-27" at bounding box center [273, 237] width 247 height 24
type input "-2"
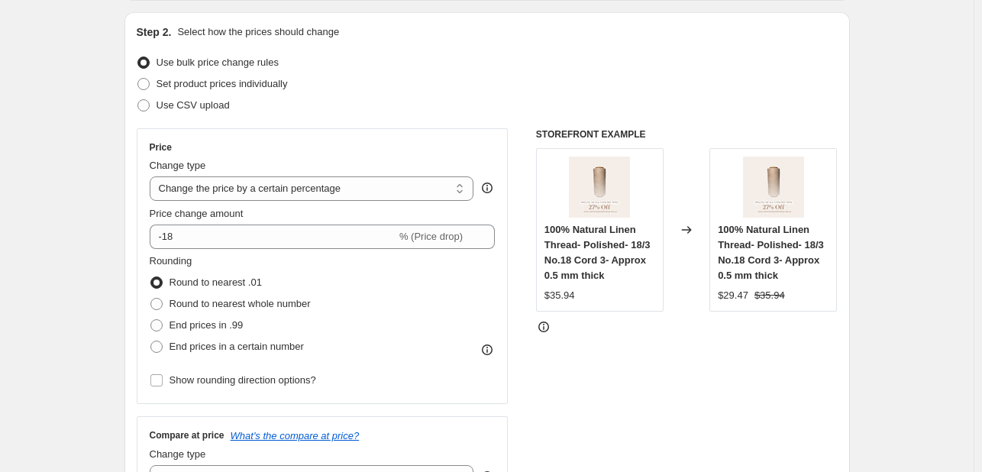
click at [608, 367] on div "STOREFRONT EXAMPLE 100% Natural Linen Thread- Polished- 18/3 No.18 Cord 3- Appr…" at bounding box center [687, 315] width 302 height 374
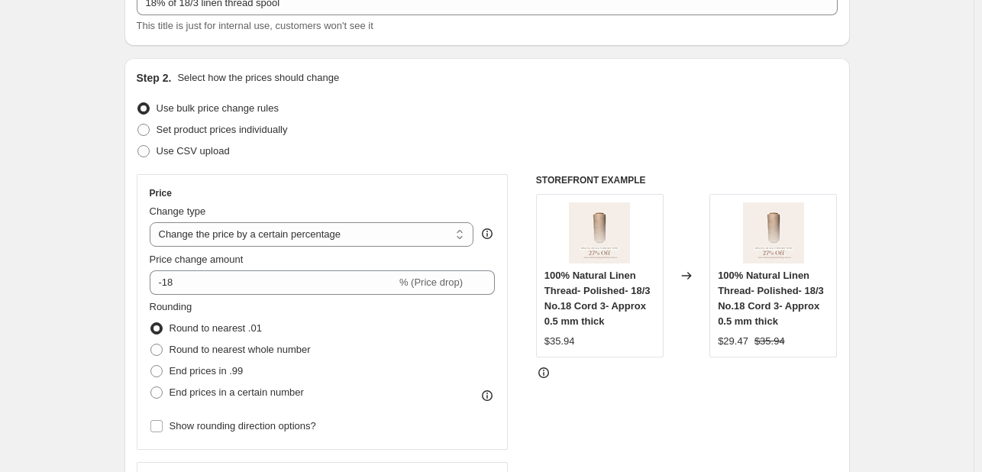
scroll to position [306, 0]
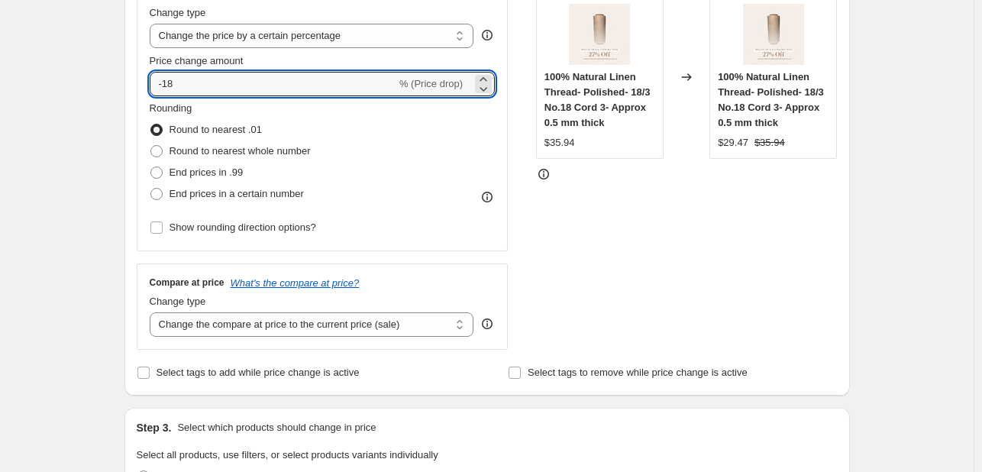
drag, startPoint x: 281, startPoint y: 82, endPoint x: 213, endPoint y: 111, distance: 73.9
click at [213, 111] on div "Price Change type Change the price to a certain amount Change the price by a ce…" at bounding box center [323, 114] width 346 height 250
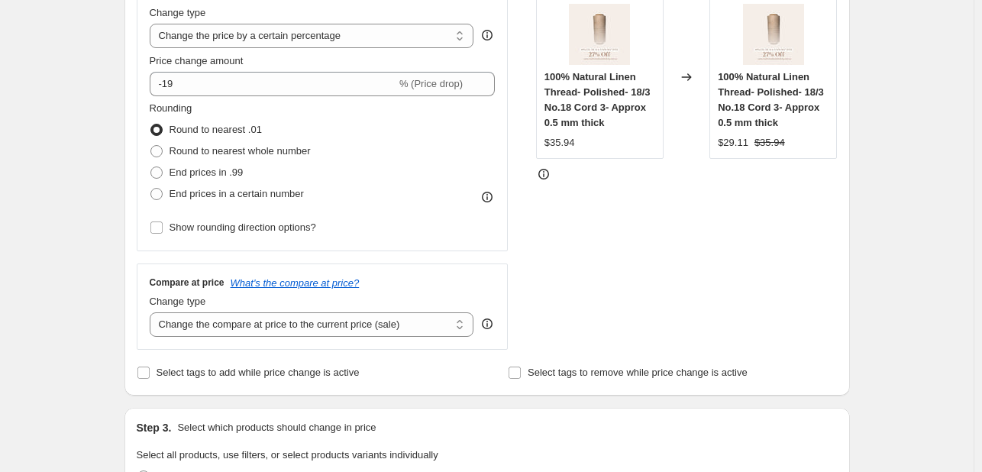
click at [687, 194] on div "STOREFRONT EXAMPLE 100% Natural Linen Thread- Polished- 18/3 No.18 Cord 3- Appr…" at bounding box center [687, 163] width 302 height 374
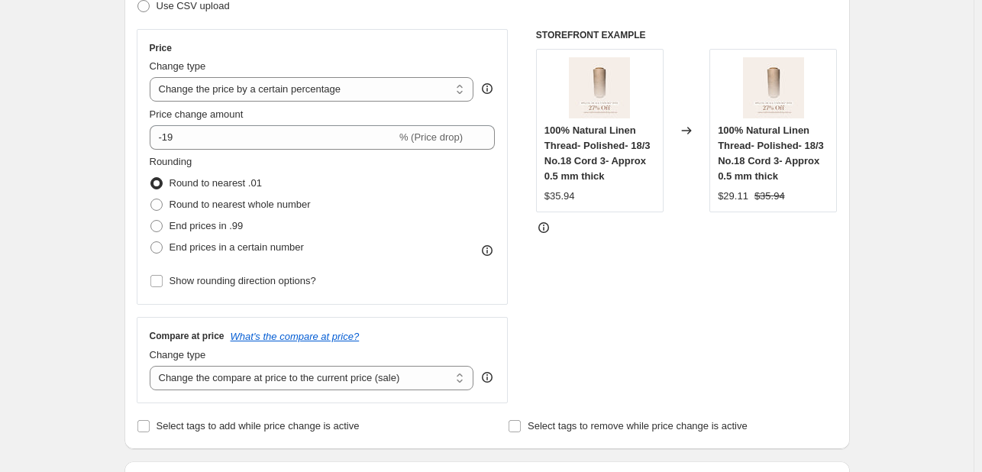
scroll to position [229, 0]
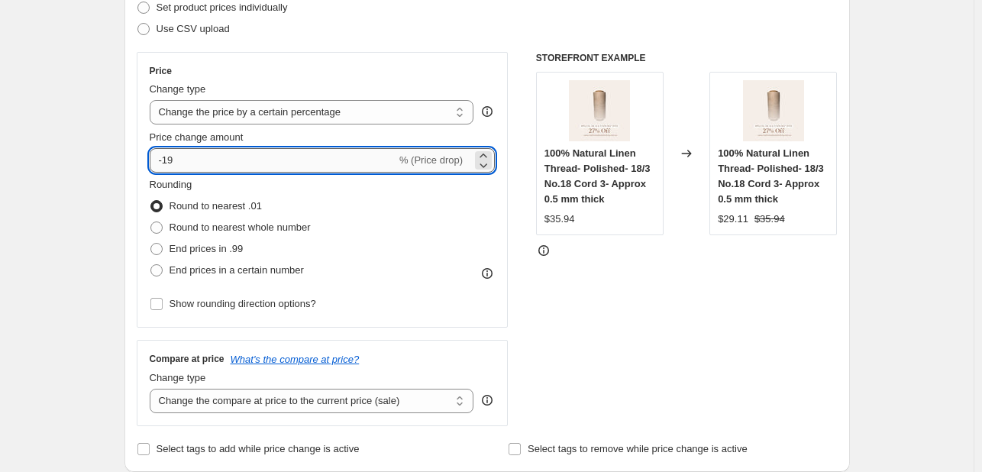
click at [335, 152] on input "-19" at bounding box center [273, 160] width 247 height 24
type input "-18"
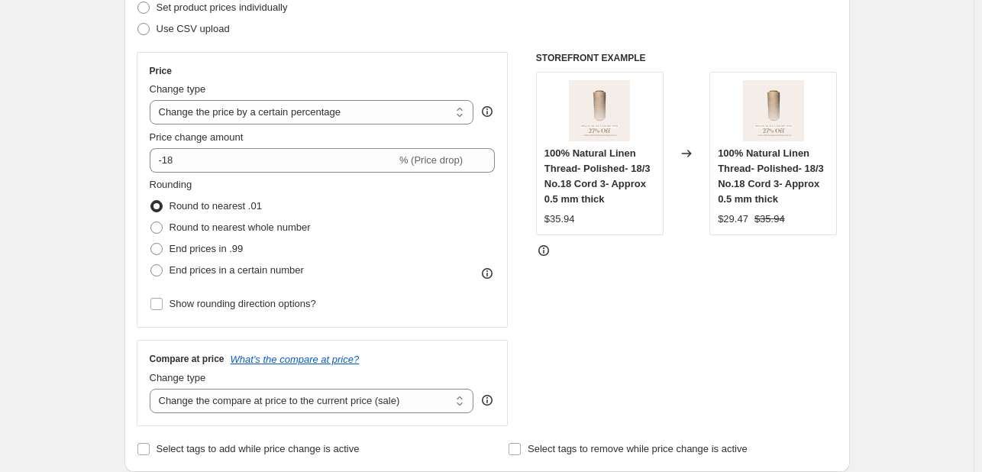
click at [772, 278] on div "STOREFRONT EXAMPLE 100% Natural Linen Thread- Polished- 18/3 No.18 Cord 3- Appr…" at bounding box center [687, 239] width 302 height 374
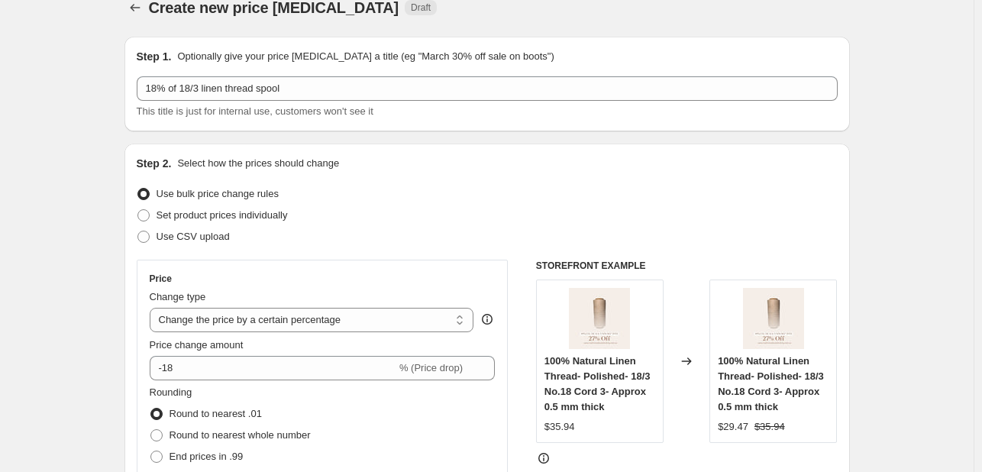
scroll to position [0, 0]
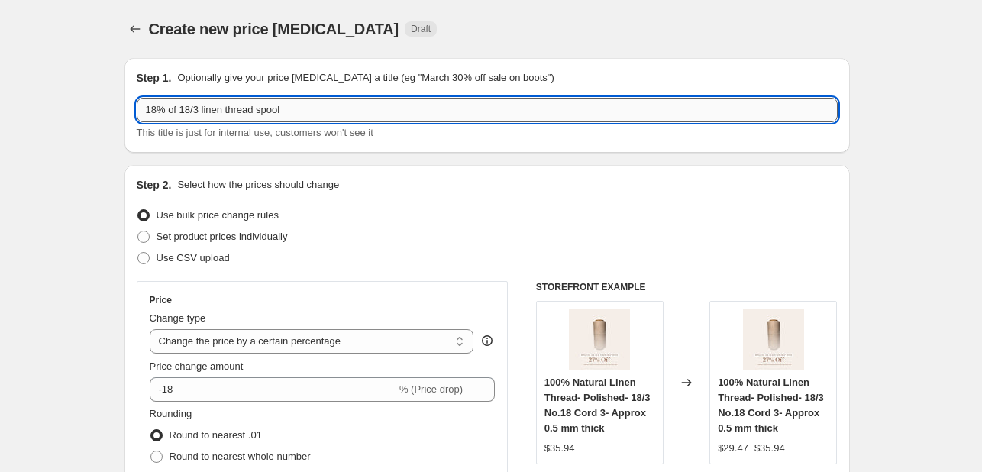
click at [368, 111] on input "18% of 18/3 linen thread spool" at bounding box center [487, 110] width 701 height 24
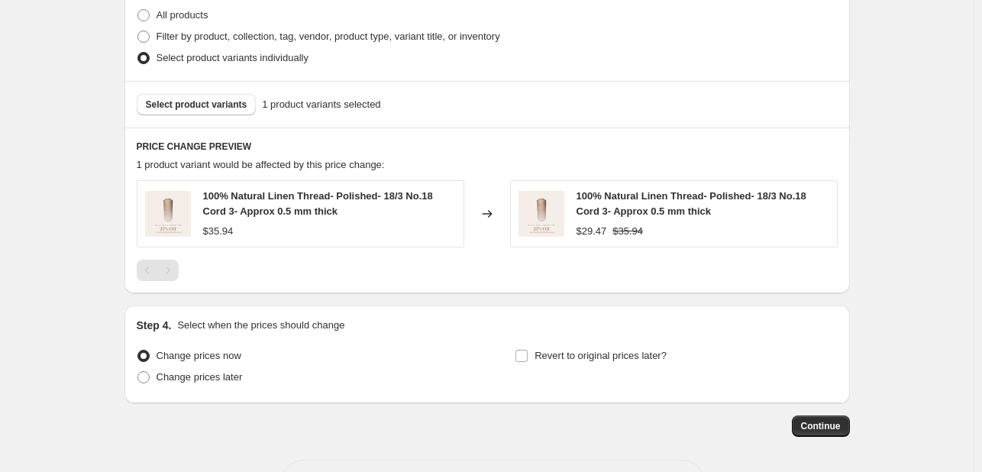
scroll to position [825, 0]
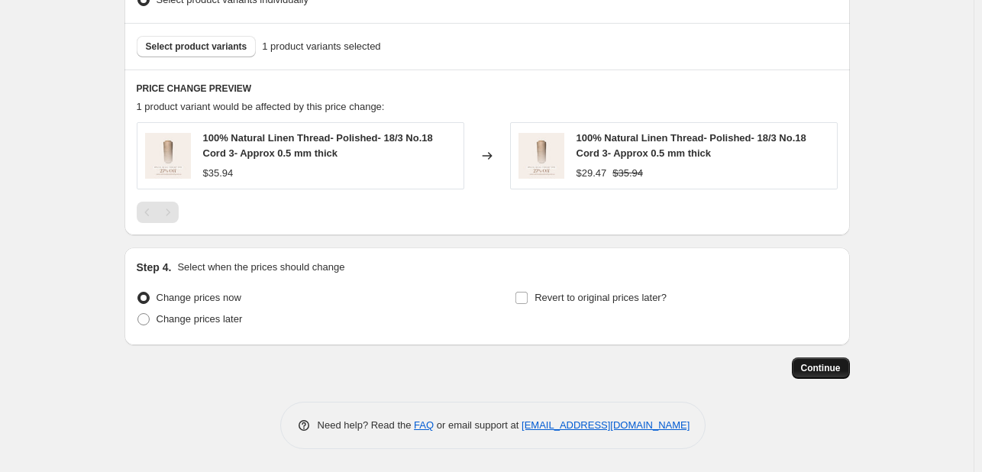
type input "18% of 18/3 linen thread spool- Life long"
click at [828, 360] on button "Continue" at bounding box center [821, 367] width 58 height 21
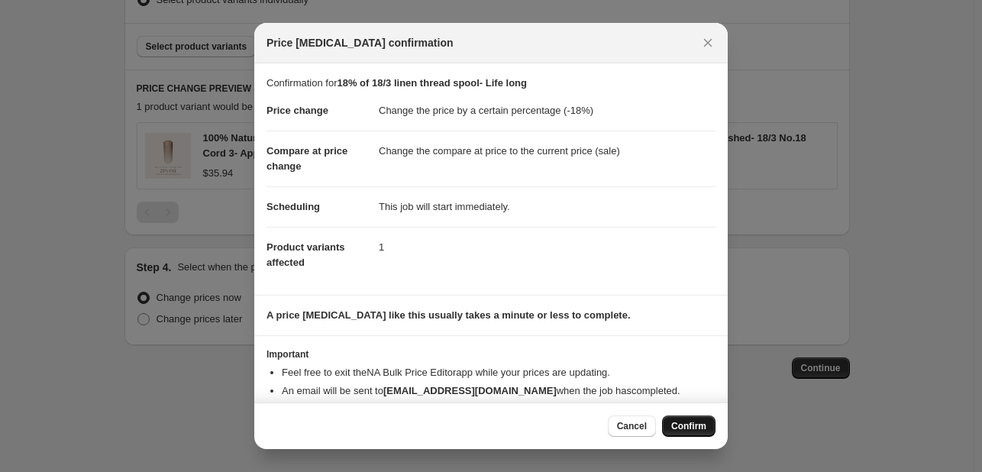
click at [673, 419] on button "Confirm" at bounding box center [688, 426] width 53 height 21
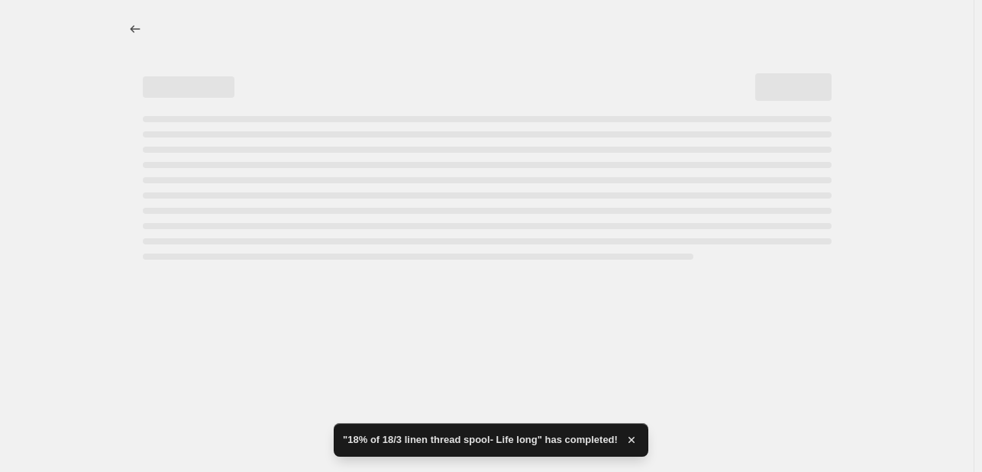
select select "percentage"
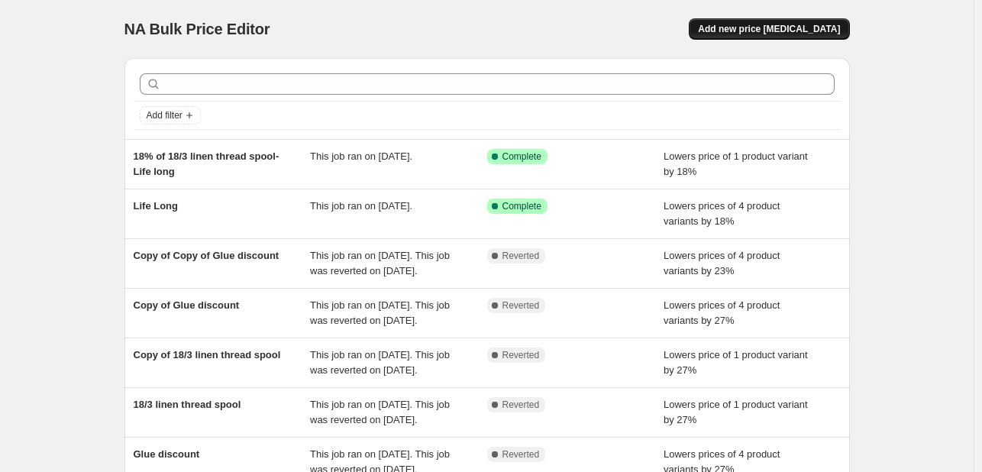
click at [823, 31] on span "Add new price [MEDICAL_DATA]" at bounding box center [769, 29] width 142 height 12
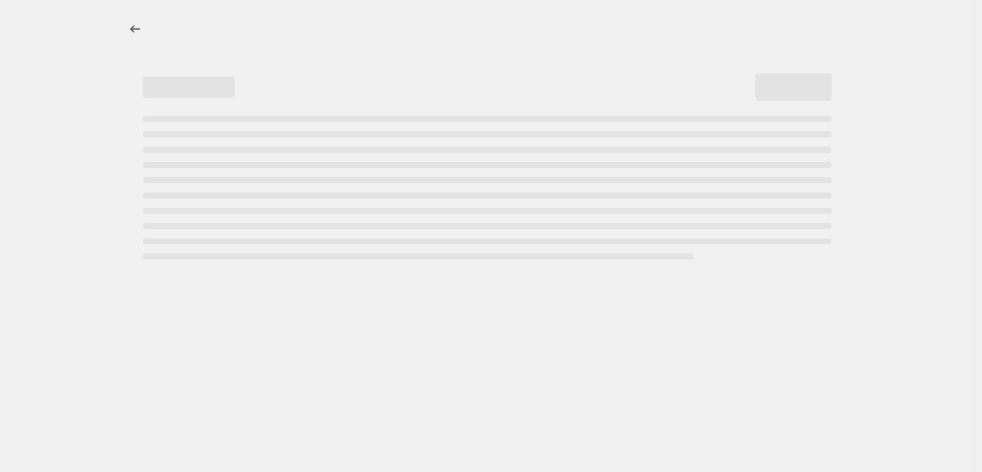
select select "percentage"
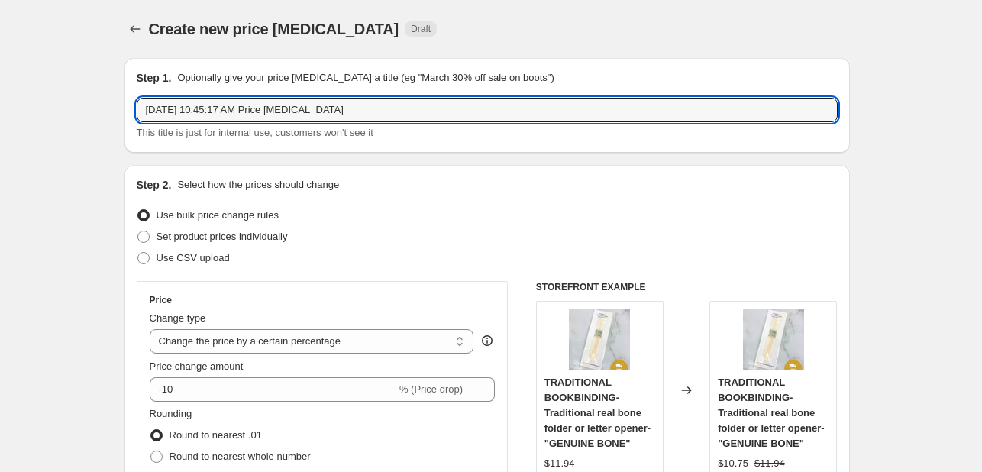
drag, startPoint x: 353, startPoint y: 111, endPoint x: 95, endPoint y: 92, distance: 258.1
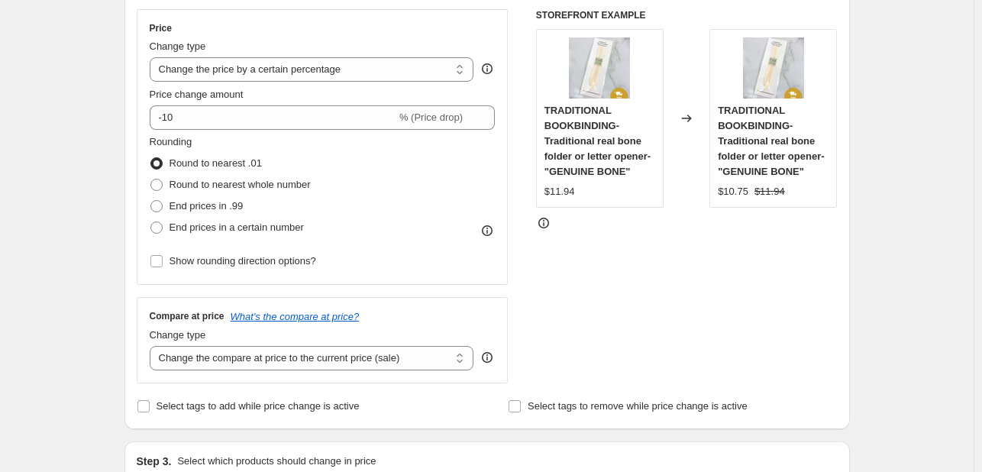
scroll to position [306, 0]
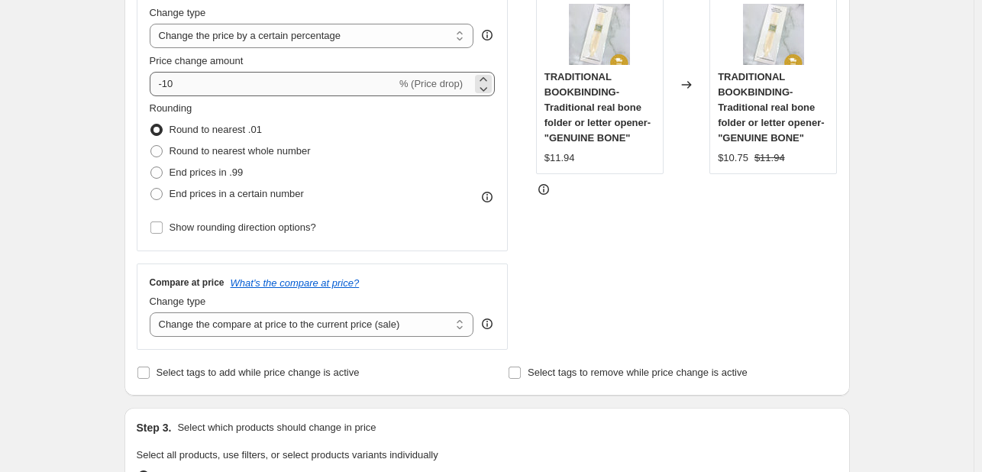
type input "Second listing of linen thread spool 18% off life time"
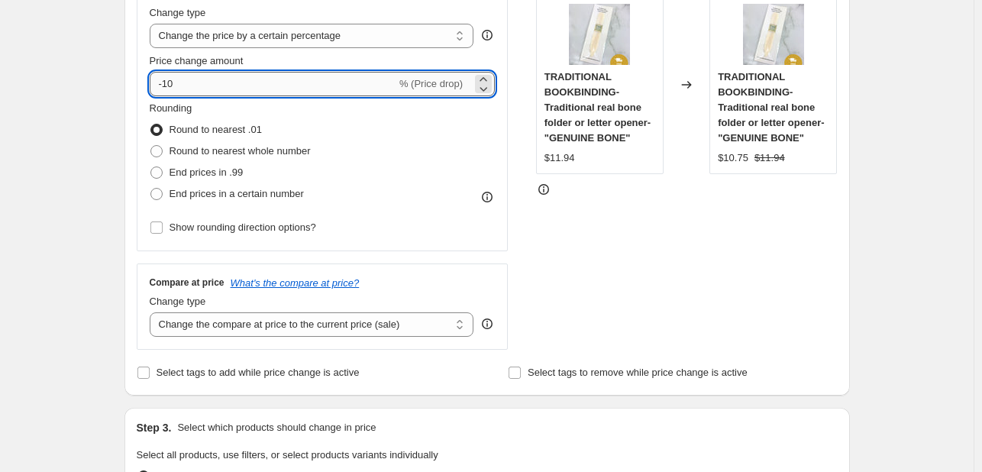
click at [199, 82] on input "-10" at bounding box center [273, 84] width 247 height 24
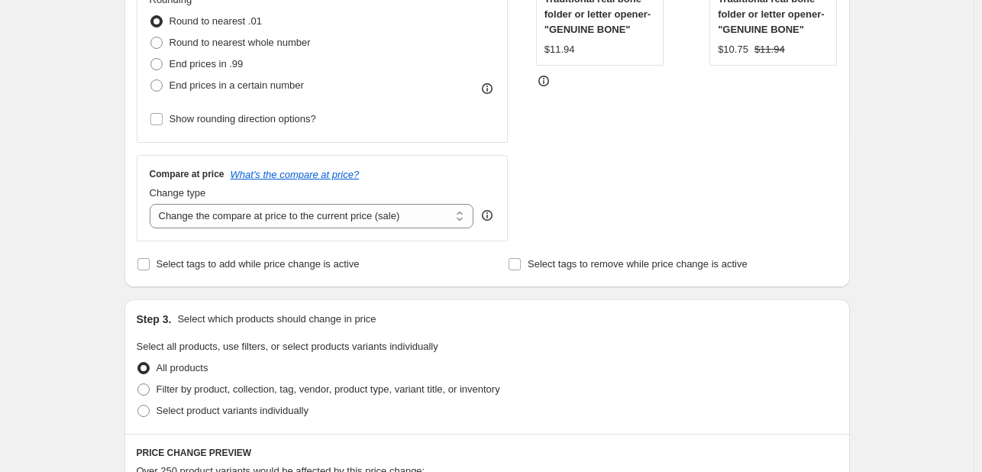
scroll to position [535, 0]
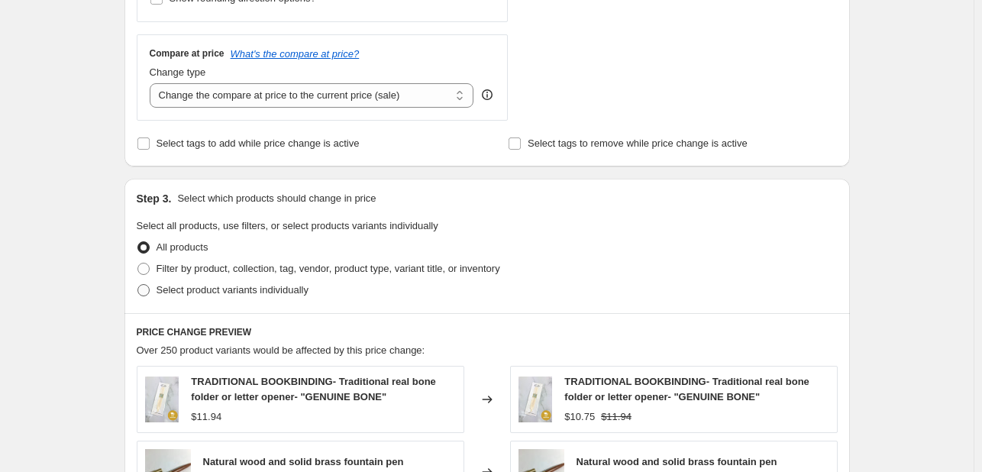
type input "-18"
click at [206, 287] on span "Select product variants individually" at bounding box center [233, 289] width 152 height 11
click at [138, 285] on input "Select product variants individually" at bounding box center [137, 284] width 1 height 1
radio input "true"
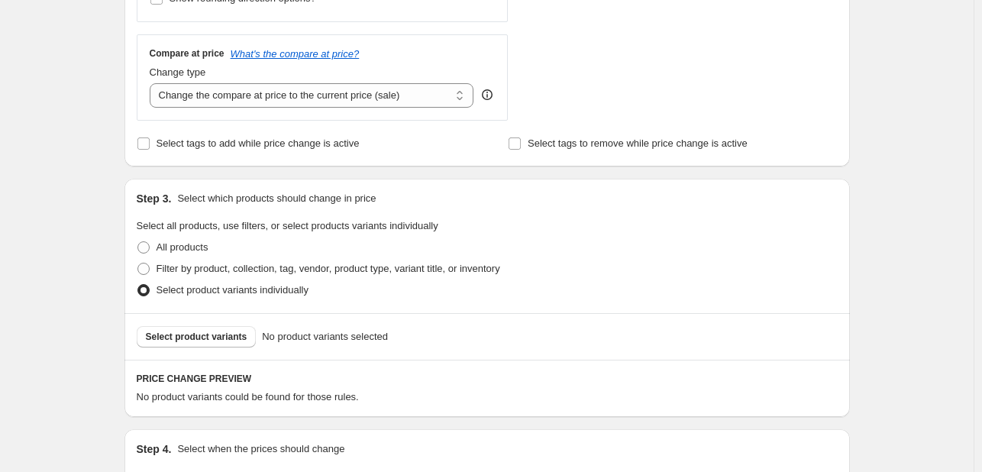
scroll to position [716, 0]
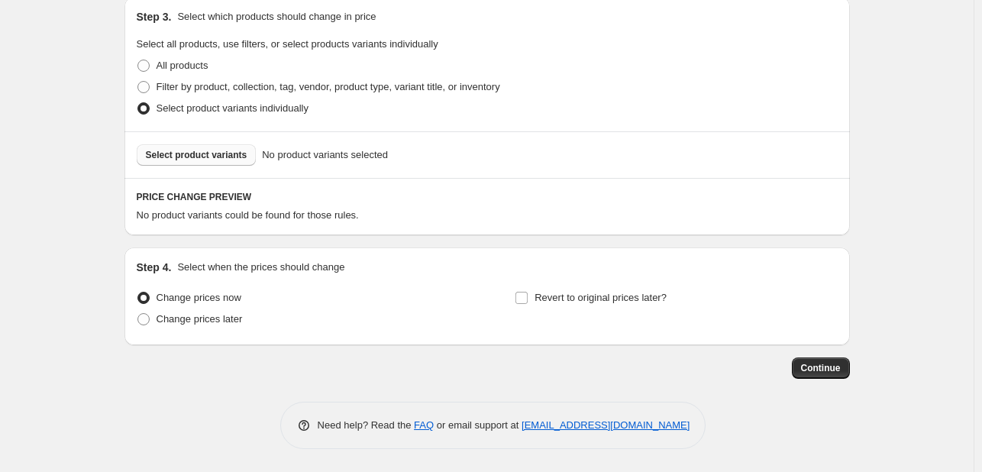
click at [177, 152] on span "Select product variants" at bounding box center [197, 155] width 102 height 12
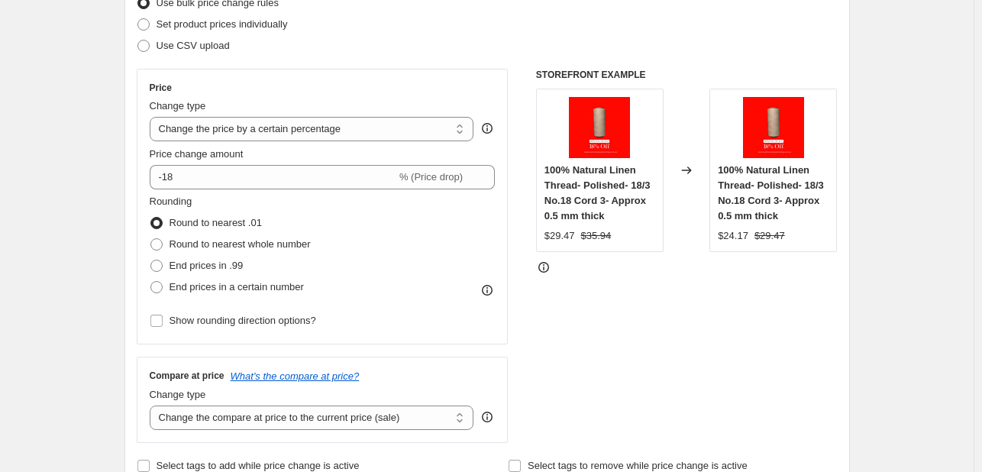
scroll to position [61, 0]
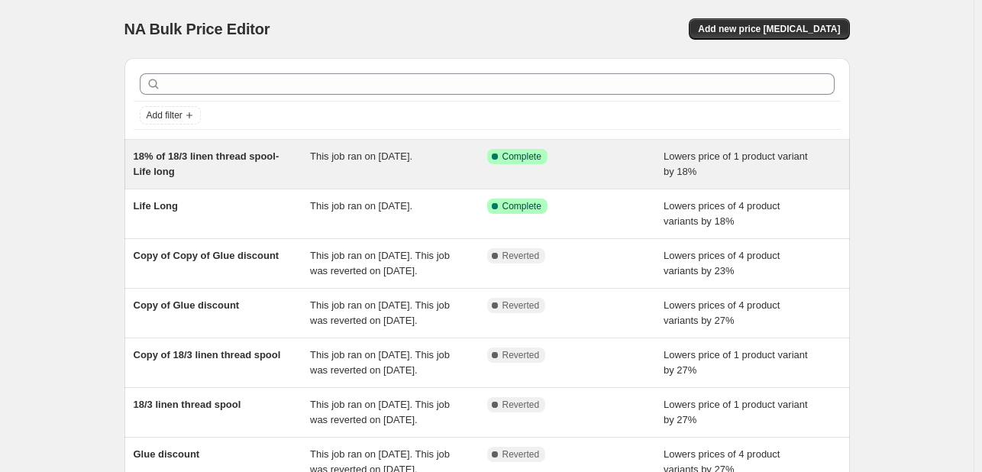
click at [311, 169] on div "18% of 18/3 linen thread spool- Life long" at bounding box center [222, 164] width 177 height 31
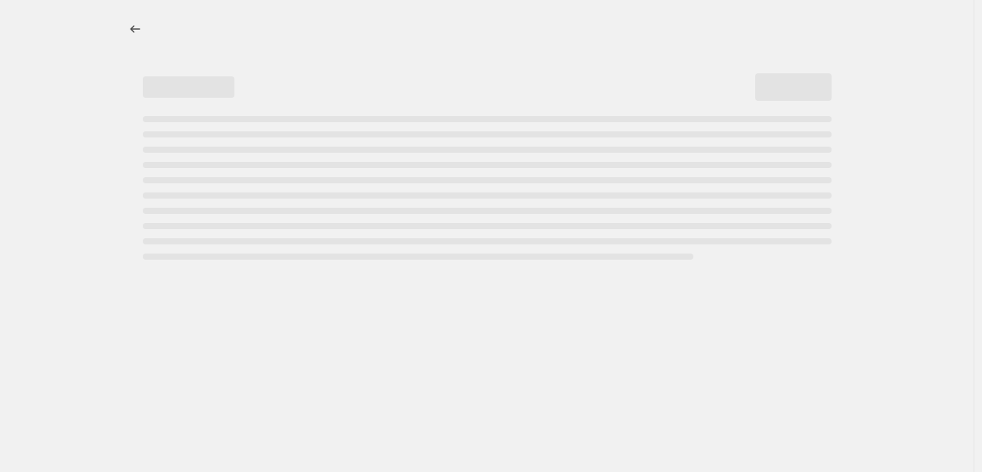
select select "percentage"
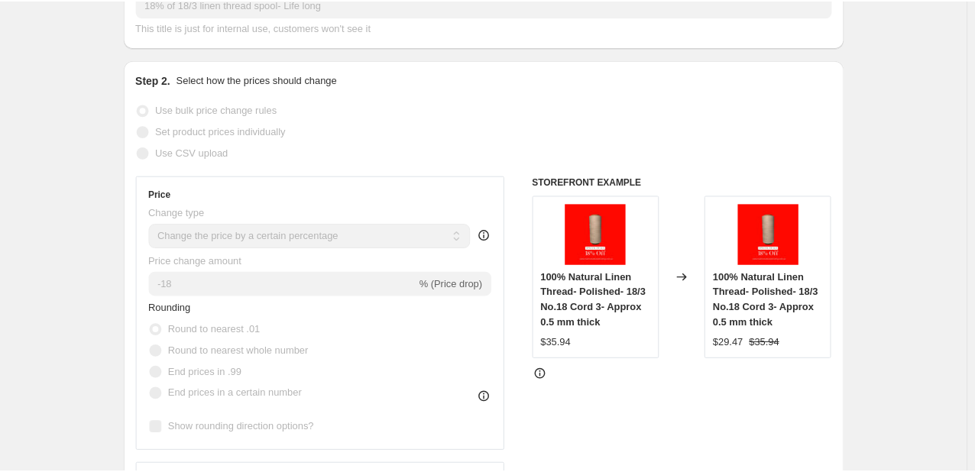
scroll to position [153, 0]
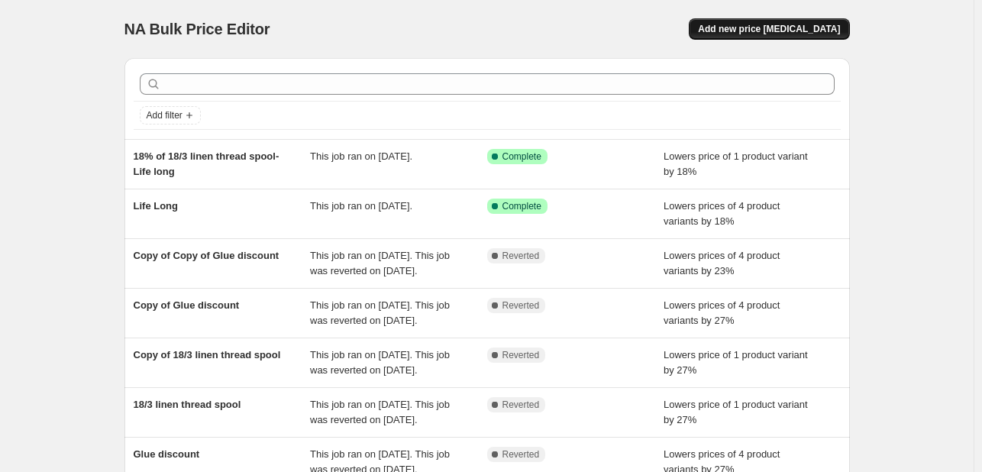
click at [773, 34] on span "Add new price [MEDICAL_DATA]" at bounding box center [769, 29] width 142 height 12
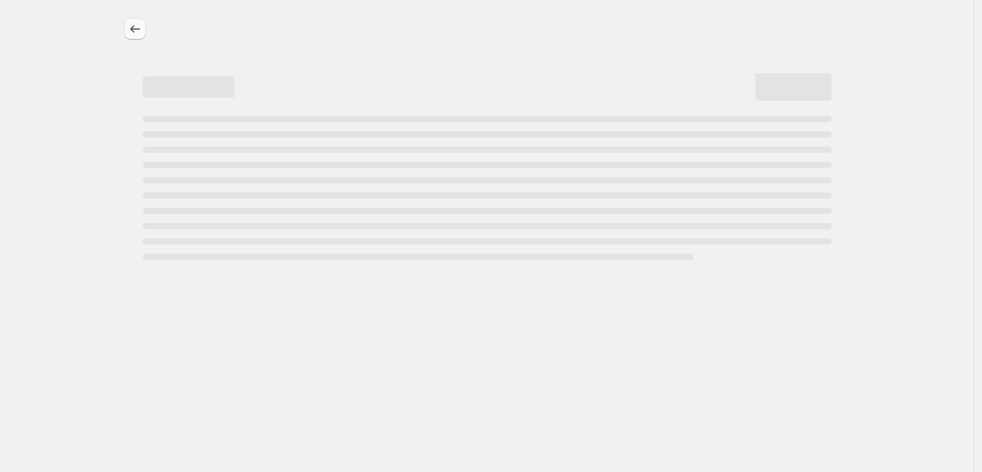
select select "percentage"
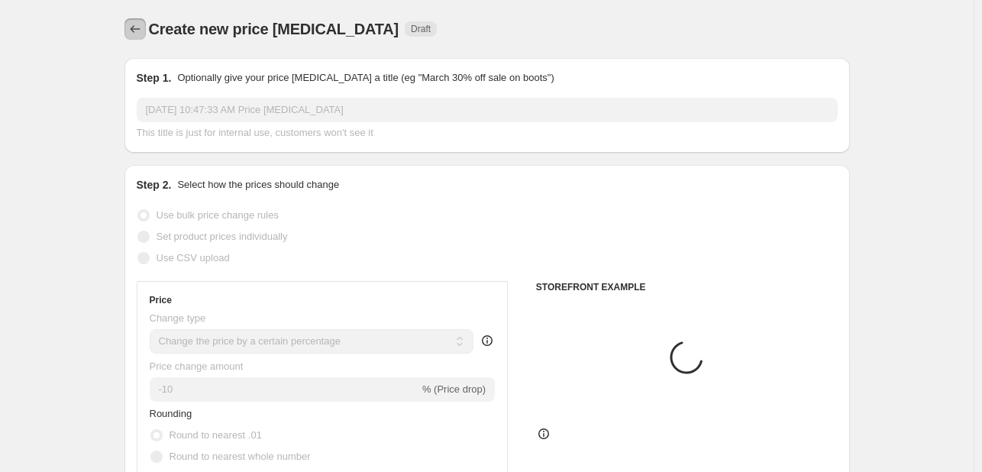
click at [143, 27] on icon "Price change jobs" at bounding box center [135, 28] width 15 height 15
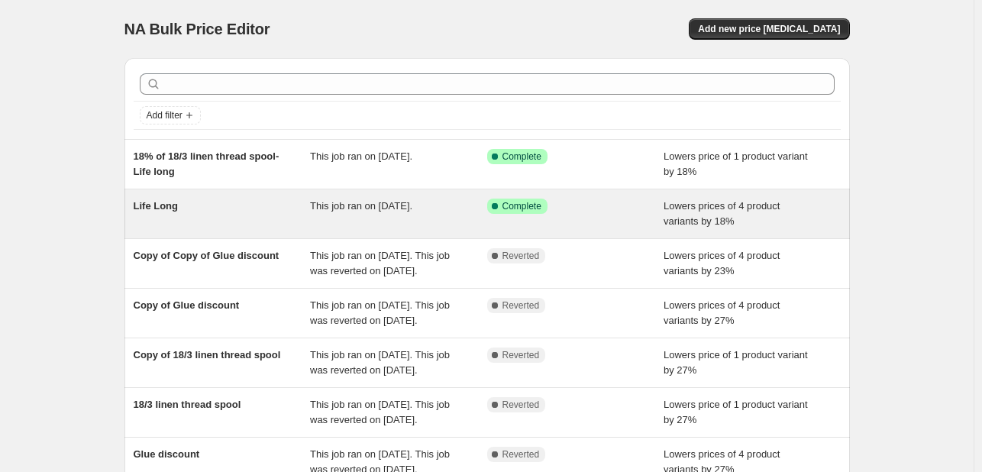
click at [225, 193] on div "Life Long This job ran on September 30, 2025. Success Complete Complete Lowers …" at bounding box center [487, 213] width 726 height 49
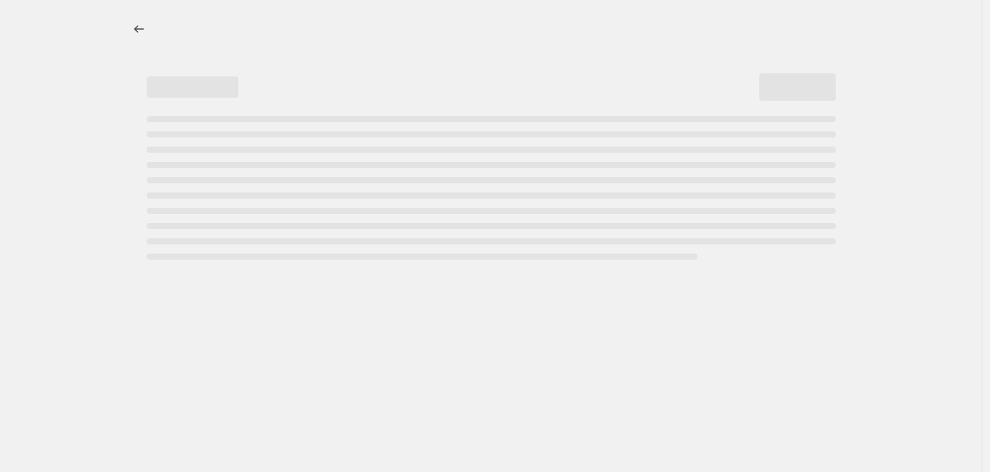
click at [144, 40] on div at bounding box center [491, 29] width 726 height 58
click at [144, 31] on icon "Price change jobs" at bounding box center [138, 28] width 15 height 15
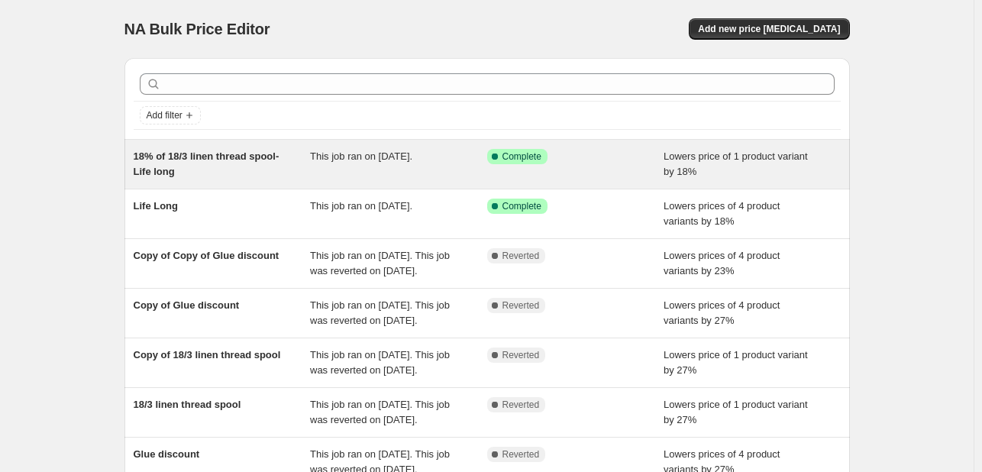
click at [232, 160] on span "18% of 18/3 linen thread spool- Life long" at bounding box center [207, 163] width 146 height 27
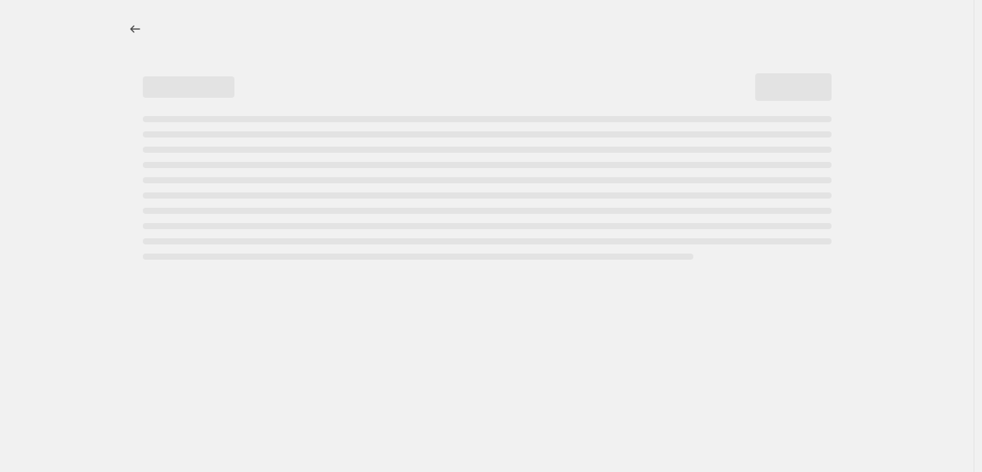
select select "percentage"
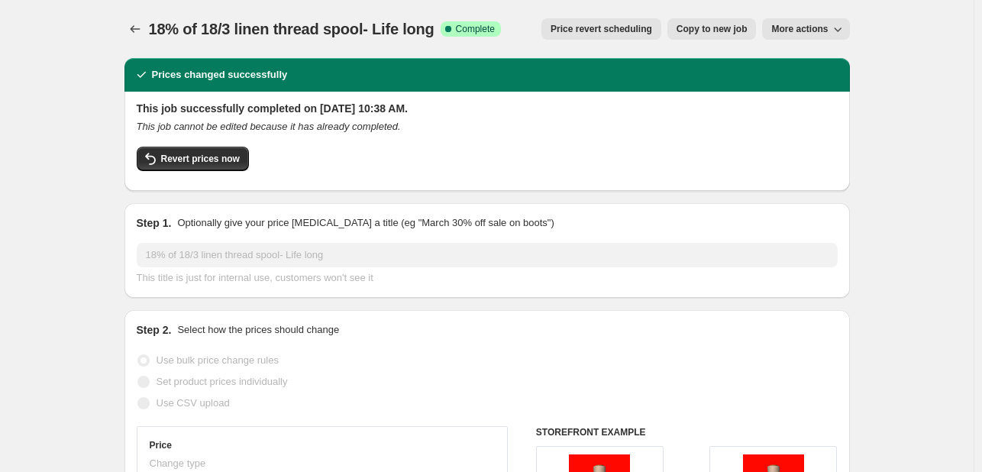
click at [710, 27] on span "Copy to new job" at bounding box center [712, 29] width 71 height 12
select select "percentage"
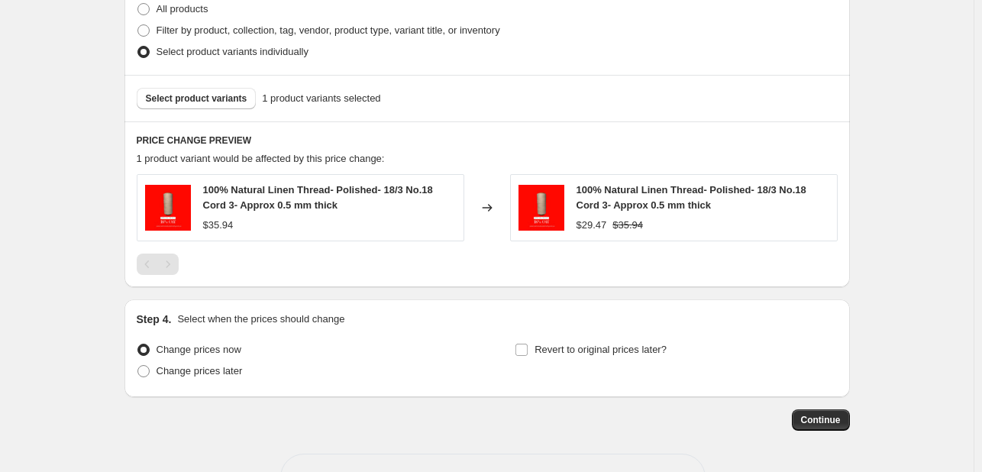
scroll to position [749, 0]
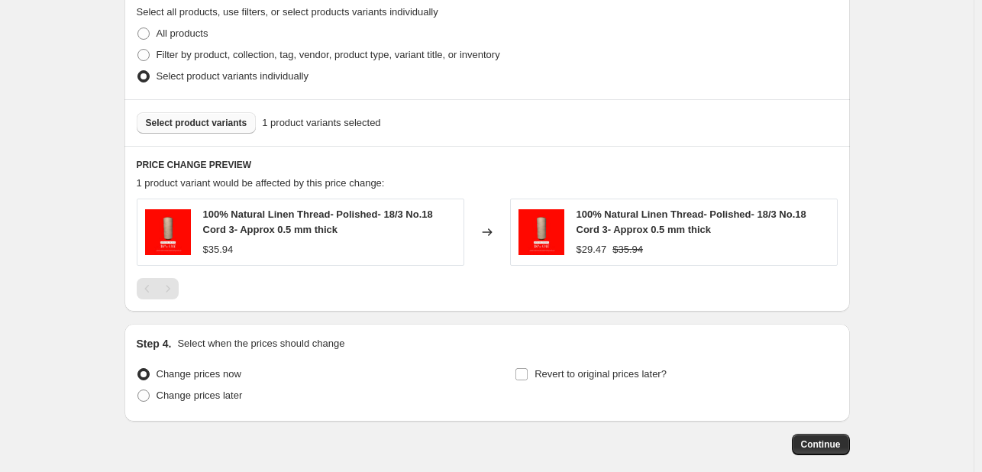
click at [242, 124] on span "Select product variants" at bounding box center [197, 123] width 102 height 12
click at [841, 444] on span "Continue" at bounding box center [821, 444] width 40 height 12
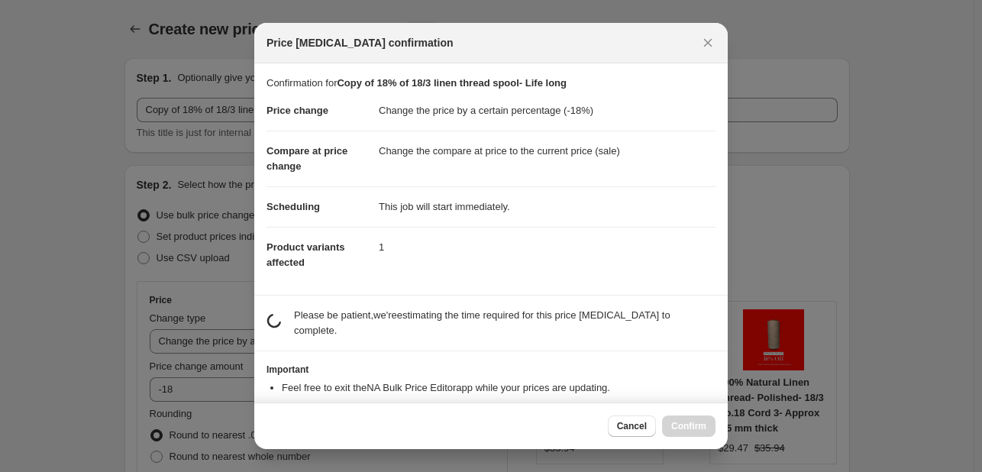
scroll to position [0, 0]
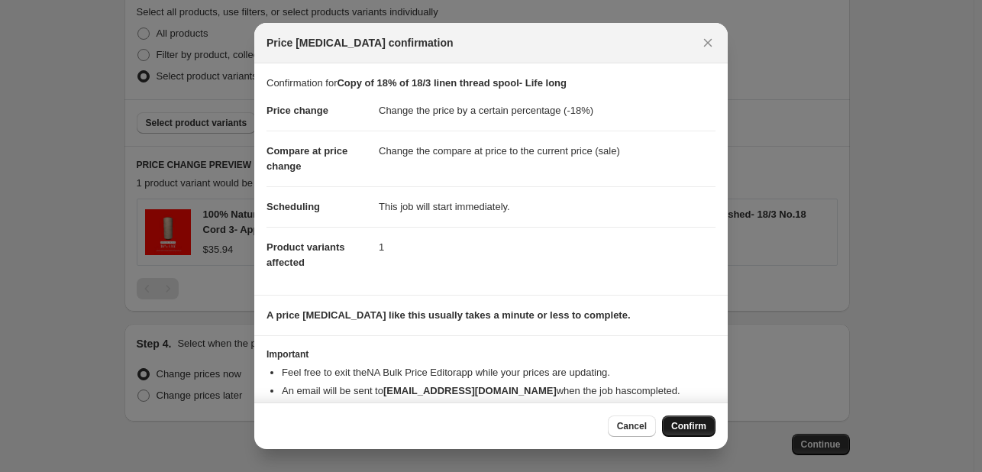
click at [666, 426] on button "Confirm" at bounding box center [688, 426] width 53 height 21
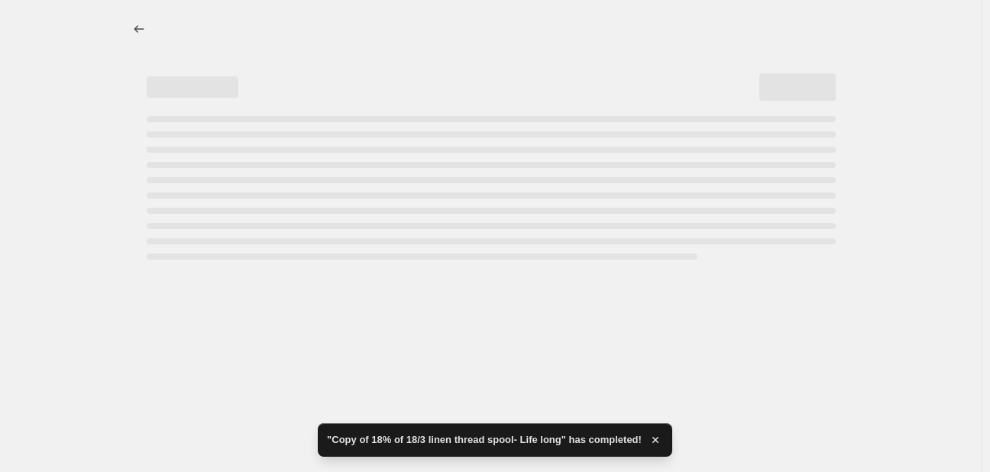
select select "percentage"
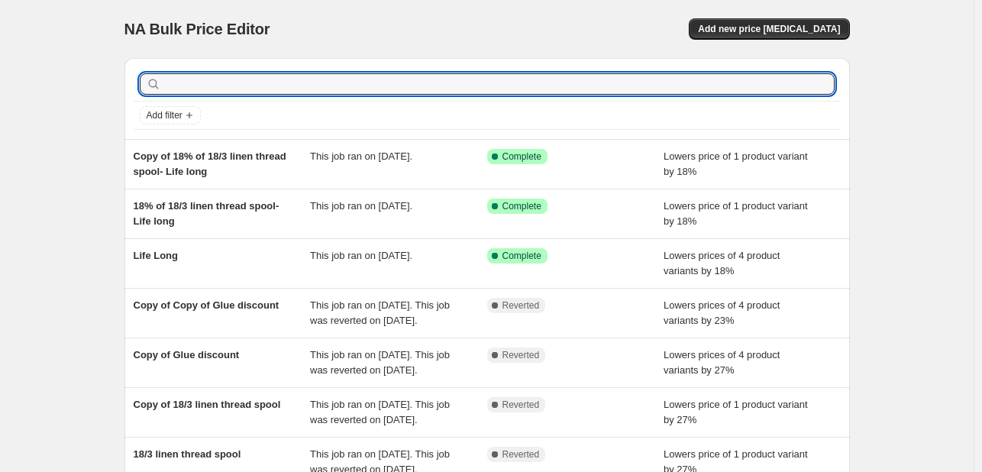
click at [518, 89] on input "text" at bounding box center [499, 83] width 671 height 21
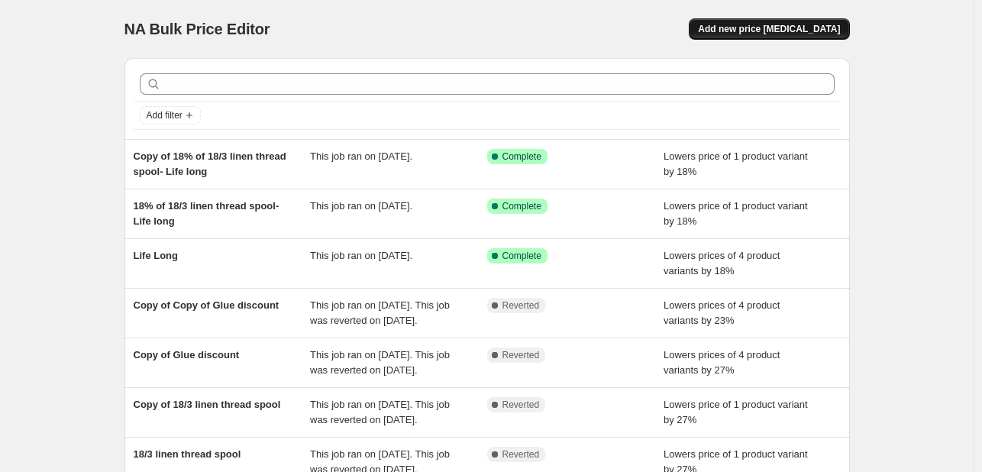
click at [764, 34] on span "Add new price [MEDICAL_DATA]" at bounding box center [769, 29] width 142 height 12
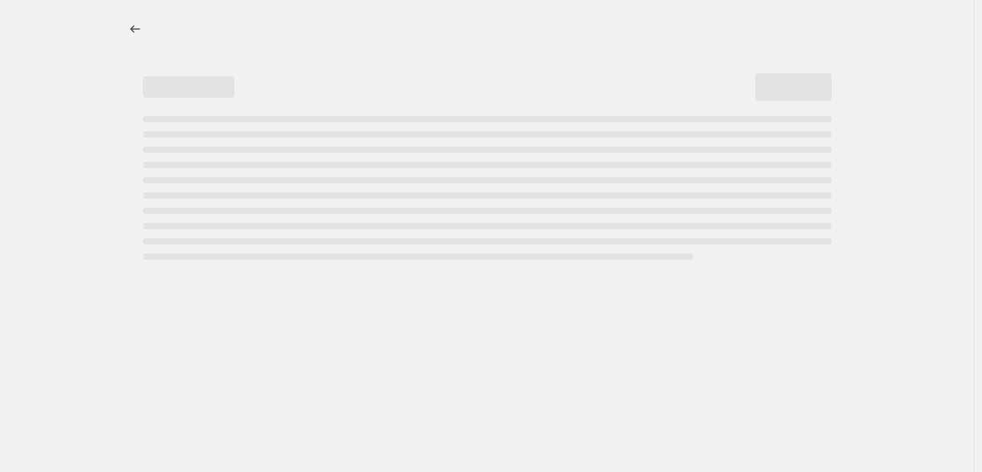
select select "percentage"
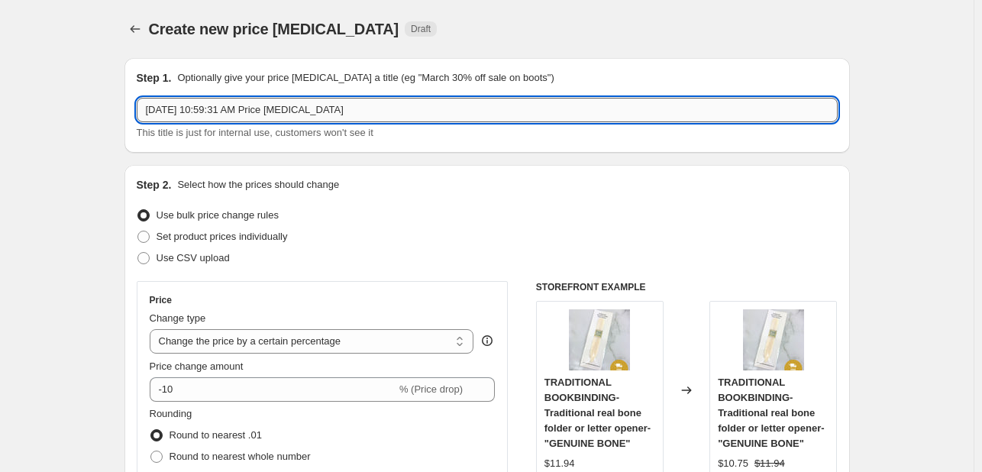
click at [192, 114] on input "[DATE] 10:59:31 AM Price [MEDICAL_DATA]" at bounding box center [487, 110] width 701 height 24
drag, startPoint x: 359, startPoint y: 105, endPoint x: -139, endPoint y: -8, distance: 510.7
click at [0, 0] on html "Home Settings Plans Skip to content Create new price [MEDICAL_DATA]. This page …" at bounding box center [491, 236] width 982 height 472
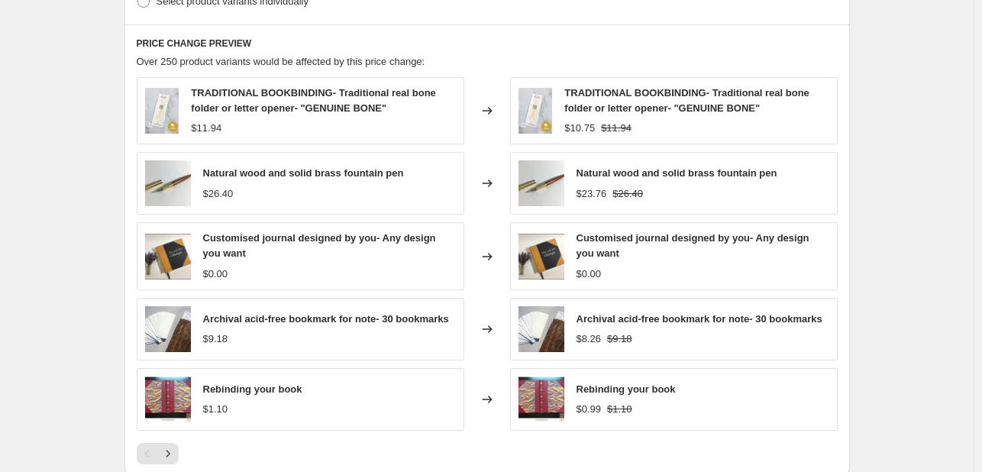
scroll to position [687, 0]
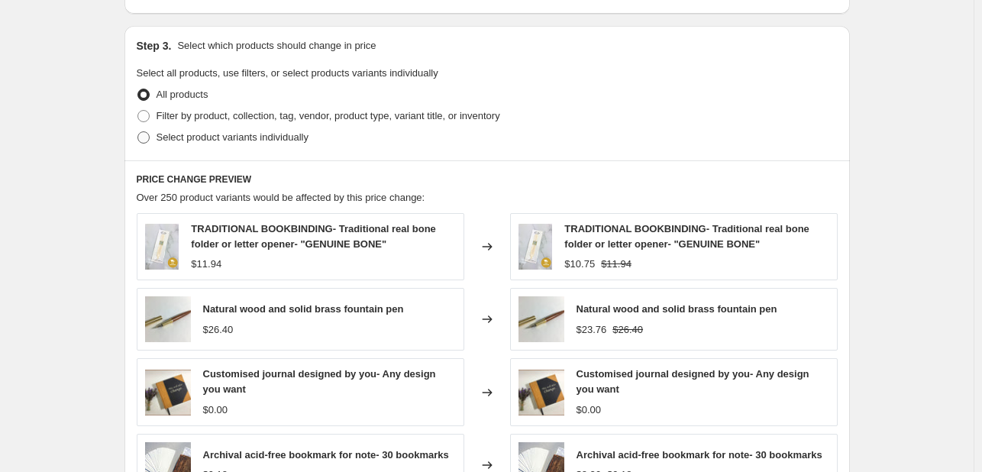
type input "Further discount metallic buckram"
click at [260, 136] on span "Select product variants individually" at bounding box center [233, 136] width 152 height 11
click at [138, 132] on input "Select product variants individually" at bounding box center [137, 131] width 1 height 1
radio input "true"
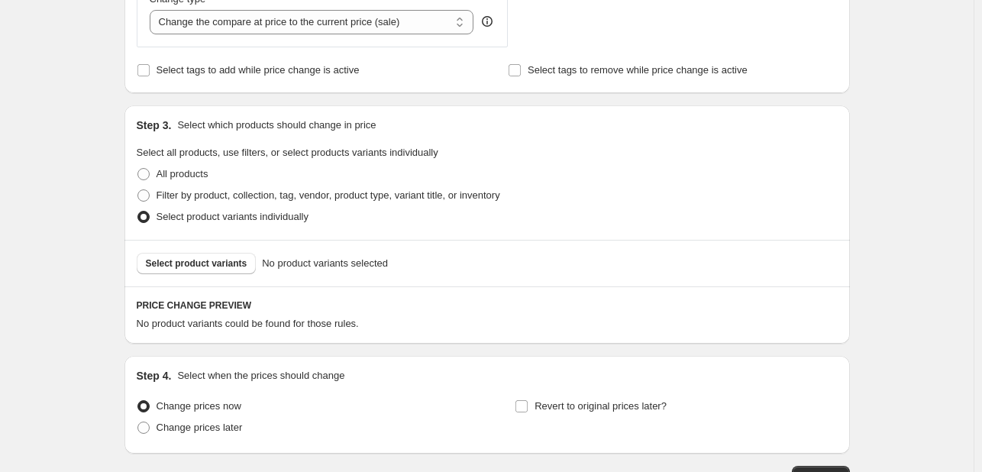
scroll to position [716, 0]
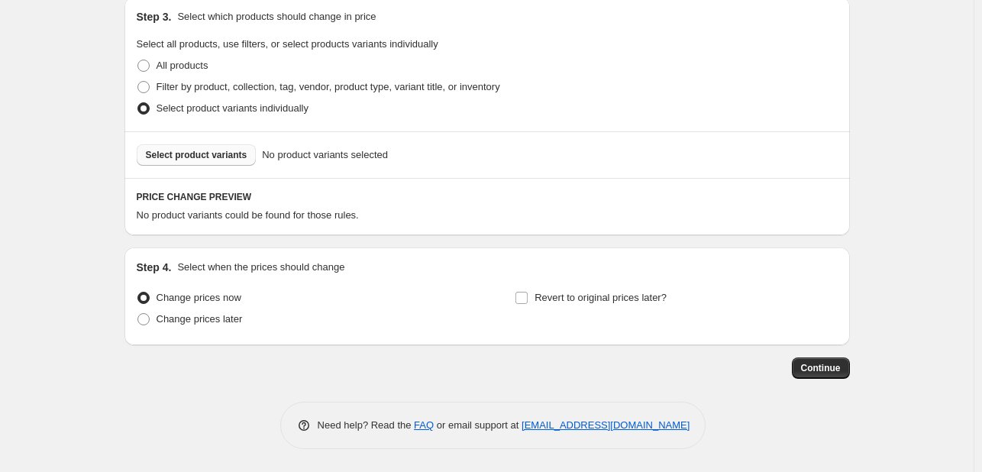
click at [232, 157] on span "Select product variants" at bounding box center [197, 155] width 102 height 12
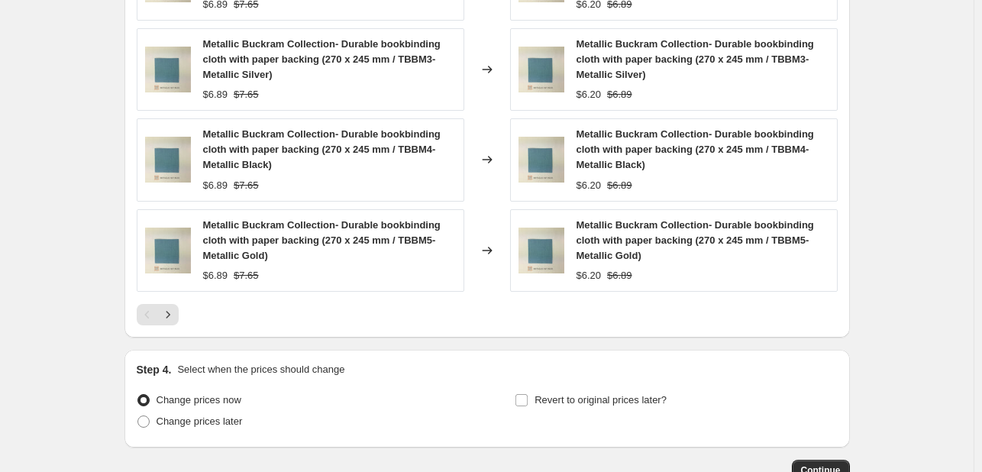
scroll to position [1201, 0]
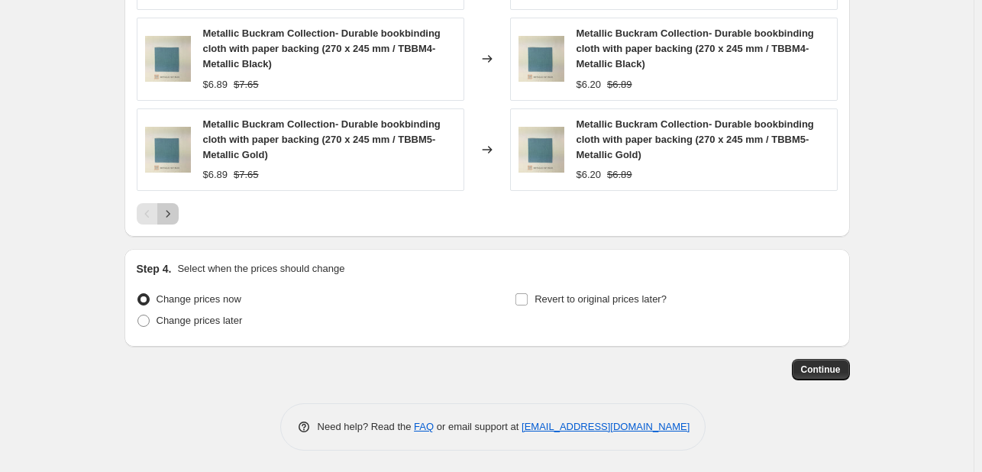
click at [171, 210] on icon "Next" at bounding box center [167, 213] width 15 height 15
click at [799, 367] on button "Continue" at bounding box center [821, 369] width 58 height 21
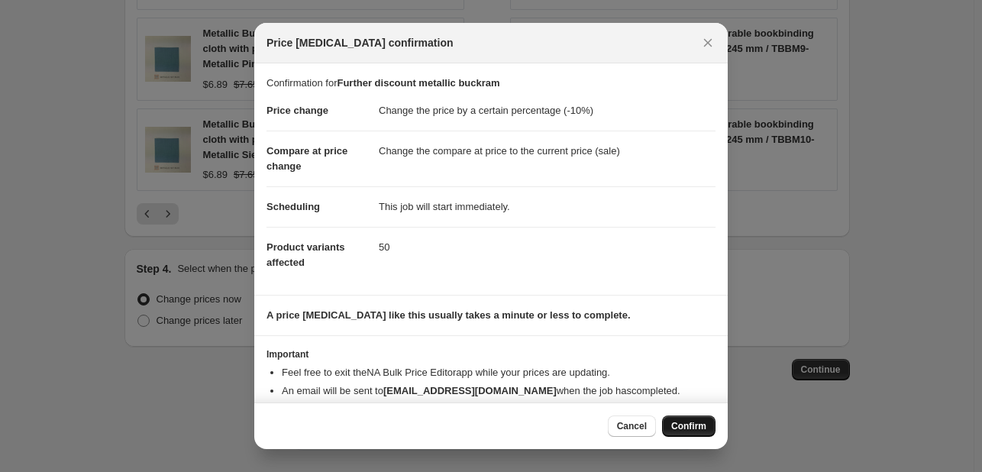
click at [697, 422] on span "Confirm" at bounding box center [688, 426] width 35 height 12
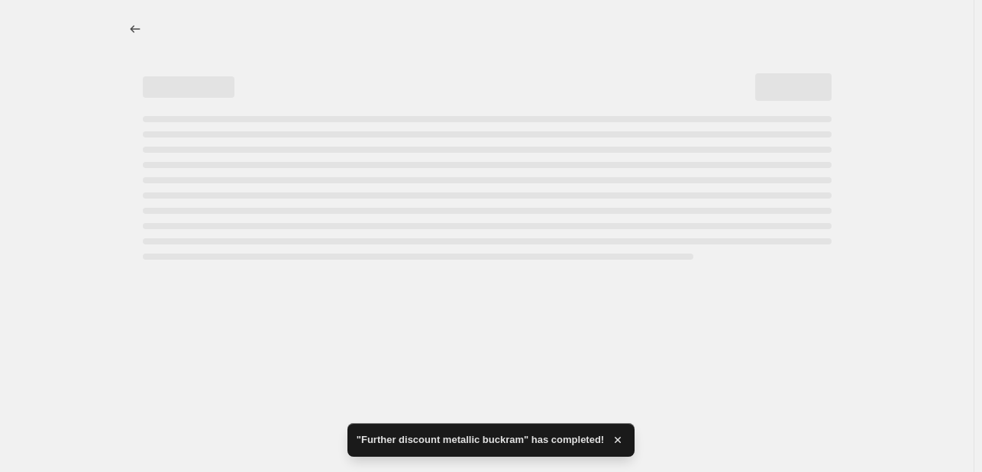
select select "percentage"
